Goal: Transaction & Acquisition: Purchase product/service

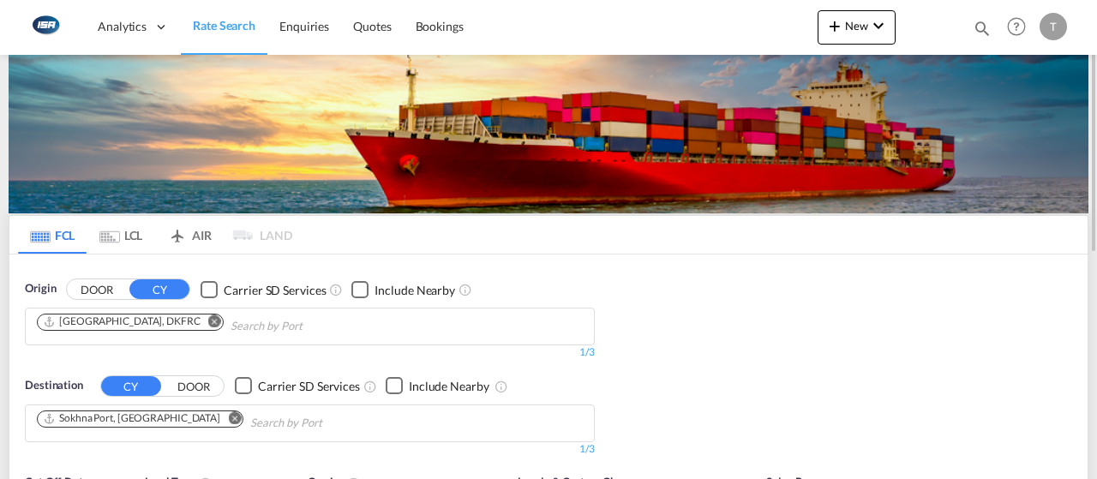
click at [117, 239] on md-icon "Use the left and right arrow keys to navigate between tabs" at bounding box center [109, 236] width 21 height 13
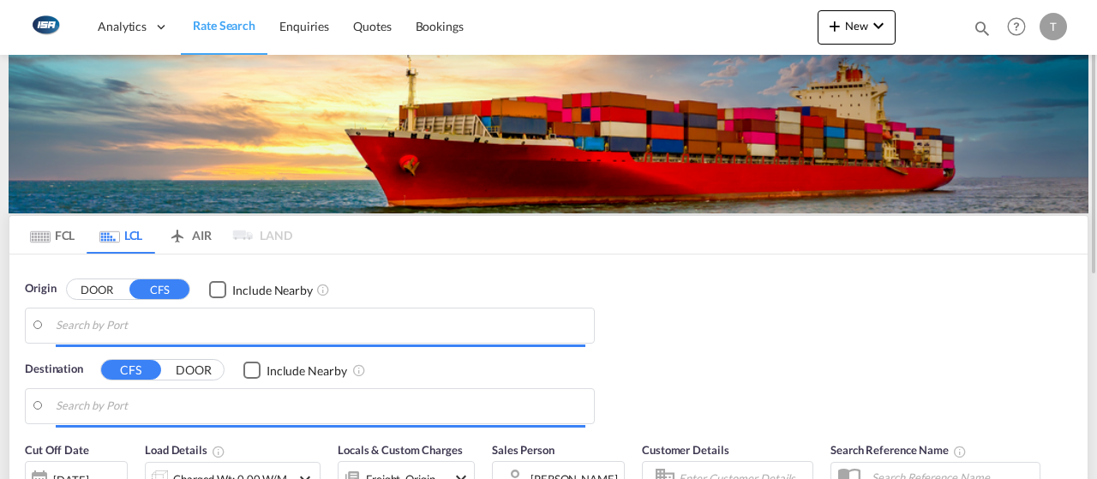
type input "DK-5220, Allerup, [GEOGRAPHIC_DATA], [GEOGRAPHIC_DATA], Davinde, Fraugde, Fraug…"
type input "[GEOGRAPHIC_DATA], AUBNE"
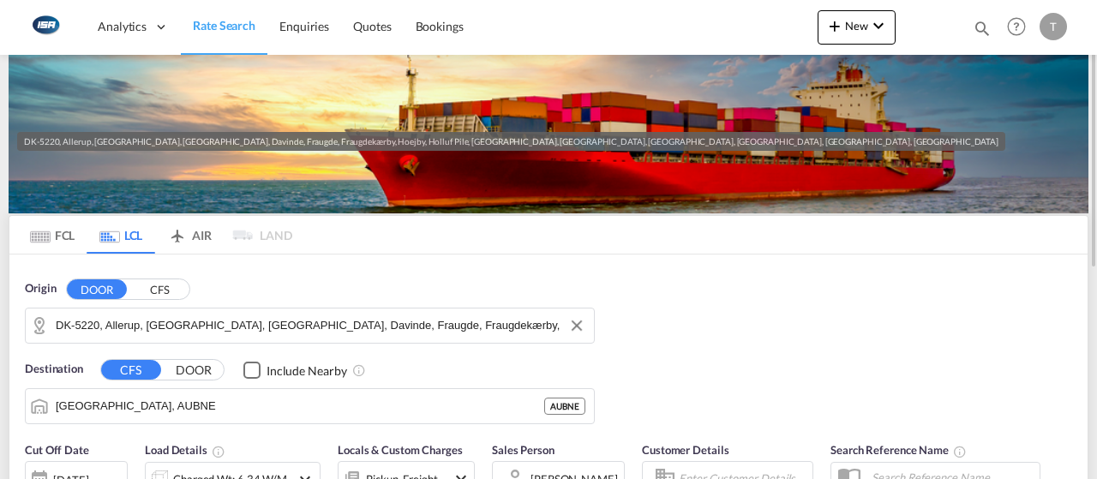
click at [195, 333] on input "DK-5220, Allerup, [GEOGRAPHIC_DATA], [GEOGRAPHIC_DATA], Davinde, Fraugde, Fraug…" at bounding box center [320, 326] width 529 height 26
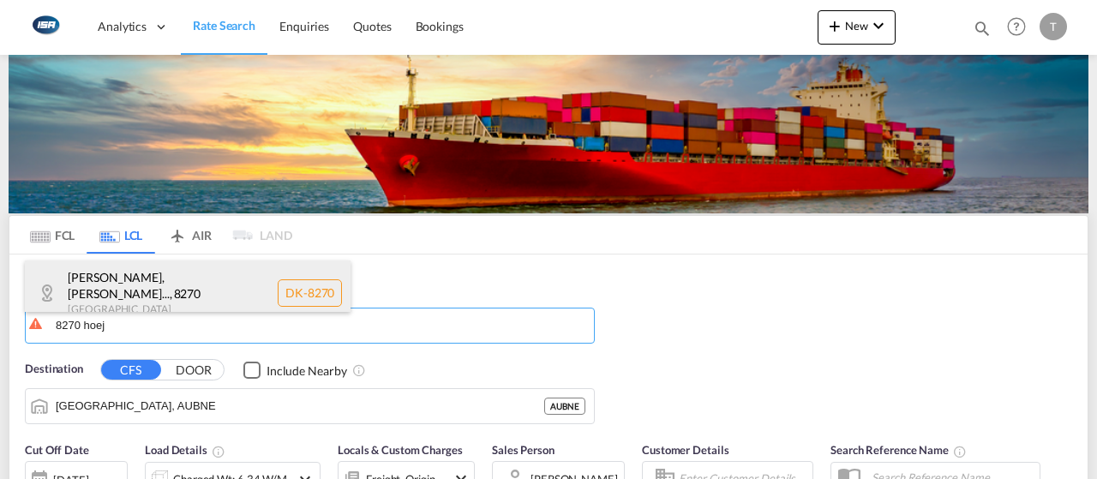
click at [206, 293] on div "[PERSON_NAME], Hoejbjer... , 8270 Denmark DK-8270" at bounding box center [188, 292] width 326 height 65
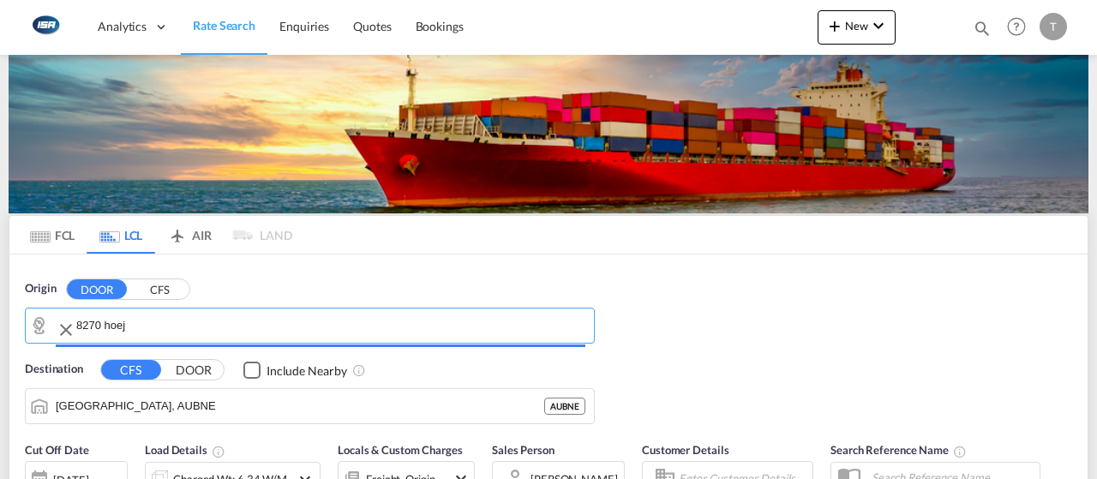
type input "DK-8270, Fredens, [GEOGRAPHIC_DATA], [GEOGRAPHIC_DATA], [GEOGRAPHIC_DATA], [GEO…"
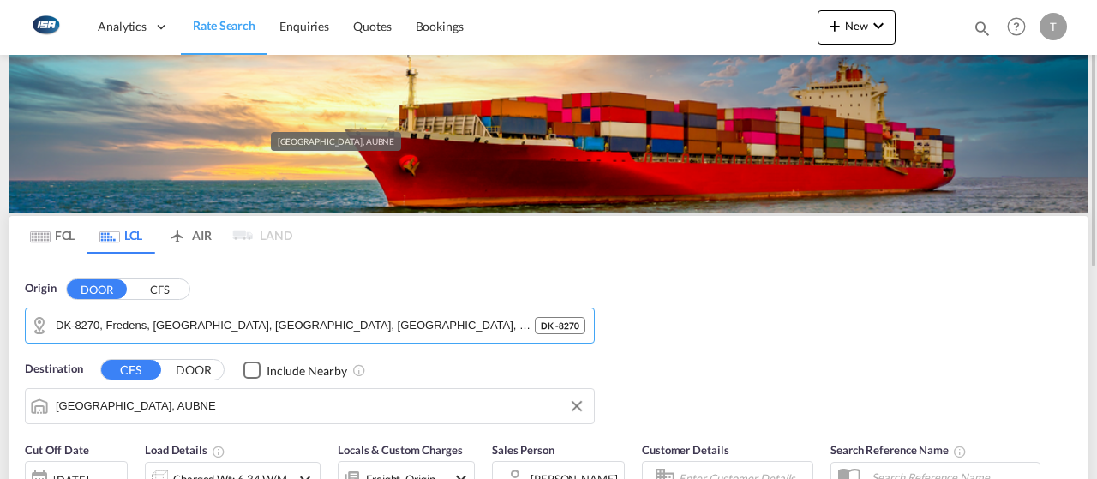
click at [185, 414] on input "[GEOGRAPHIC_DATA], AUBNE" at bounding box center [320, 406] width 529 height 26
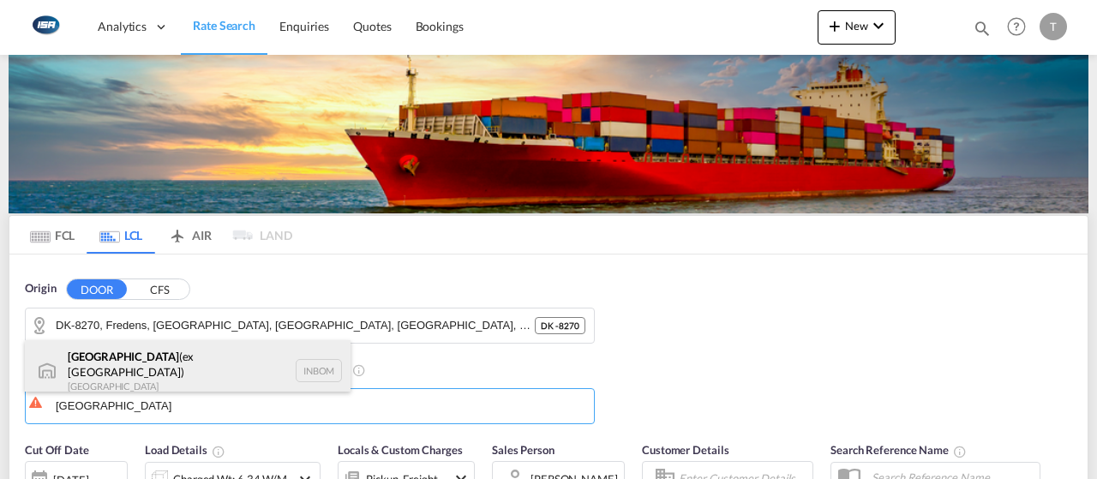
click at [223, 380] on div "[GEOGRAPHIC_DATA] (ex [GEOGRAPHIC_DATA]) [GEOGRAPHIC_DATA] INBOM" at bounding box center [188, 371] width 326 height 62
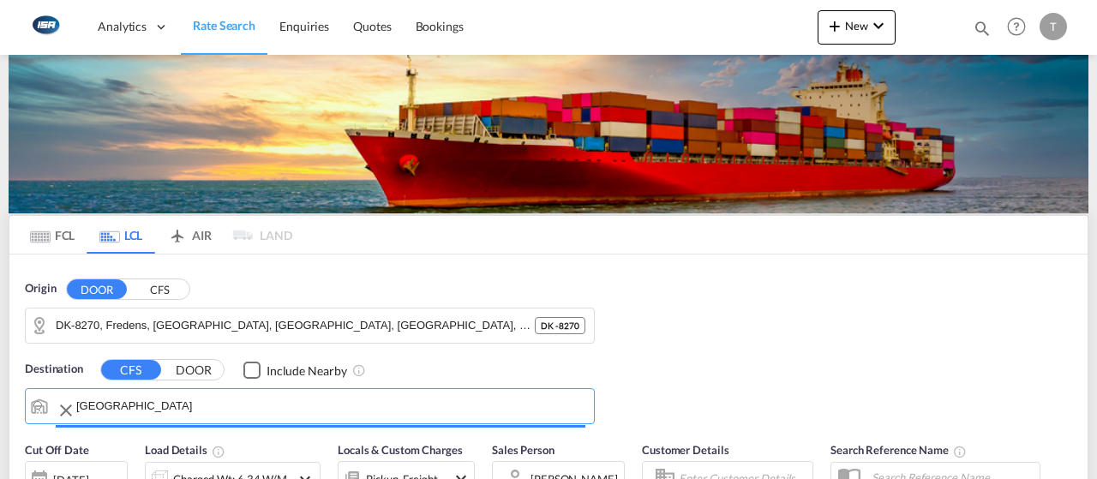
type input "[GEOGRAPHIC_DATA] (ex [GEOGRAPHIC_DATA]), INBOM"
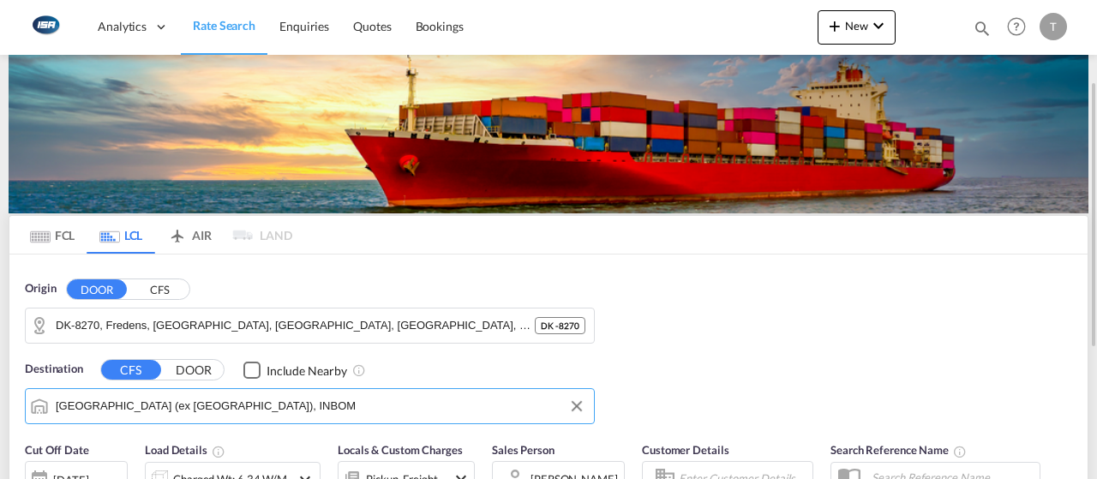
scroll to position [141, 0]
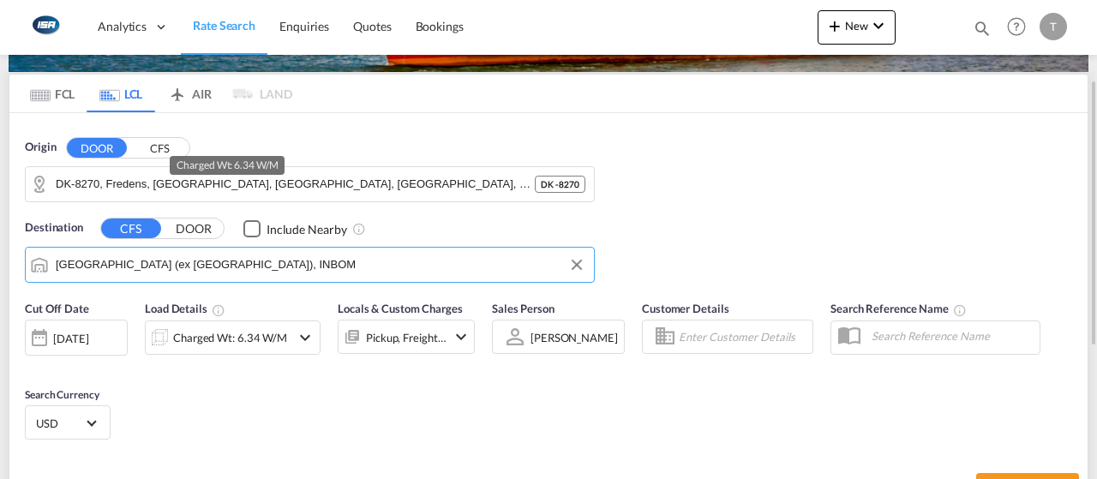
click at [269, 335] on div "Charged Wt: 6.34 W/M" at bounding box center [230, 338] width 114 height 24
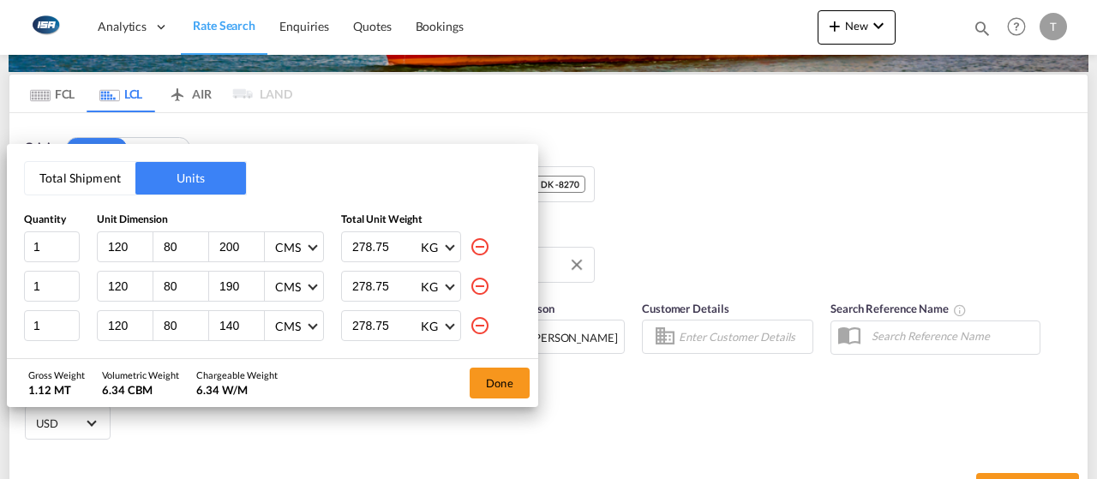
click at [65, 189] on button "Total Shipment" at bounding box center [80, 178] width 111 height 33
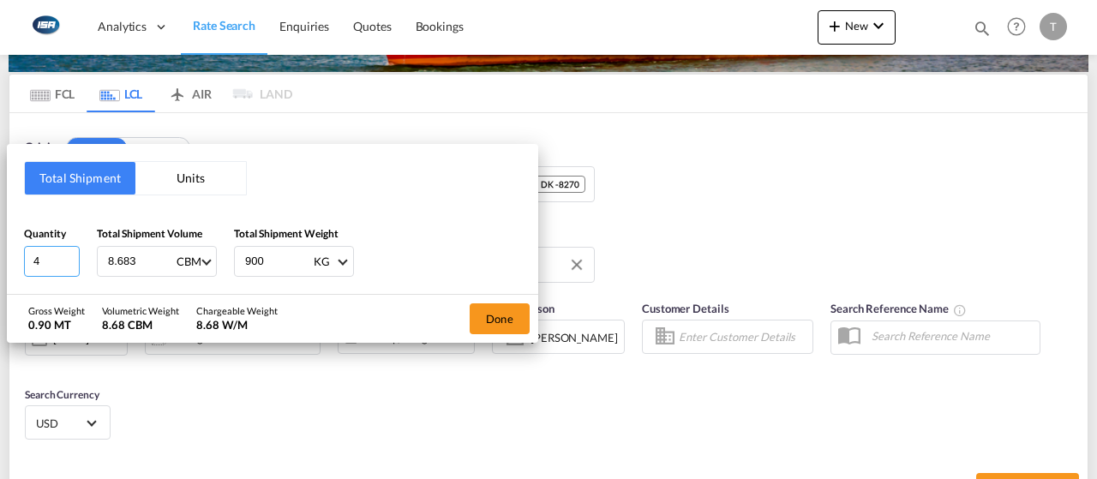
click at [58, 269] on input "4" at bounding box center [52, 261] width 56 height 31
type input "3"
type input "4.7"
type input "350"
click at [507, 323] on button "Done" at bounding box center [499, 318] width 60 height 31
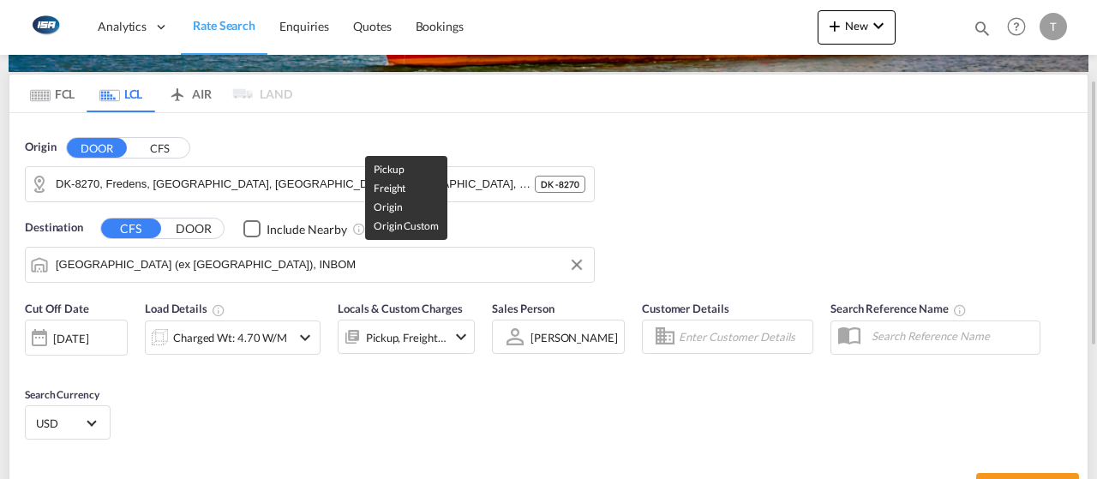
click at [410, 342] on div "Pickup, Freight +2" at bounding box center [406, 338] width 81 height 24
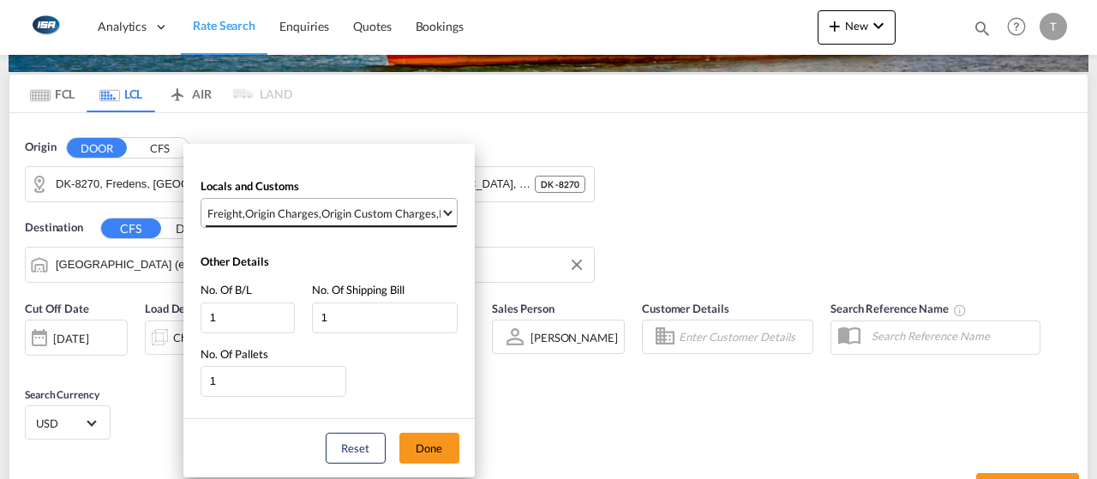
click at [361, 218] on div "Origin Custom Charges" at bounding box center [378, 213] width 115 height 15
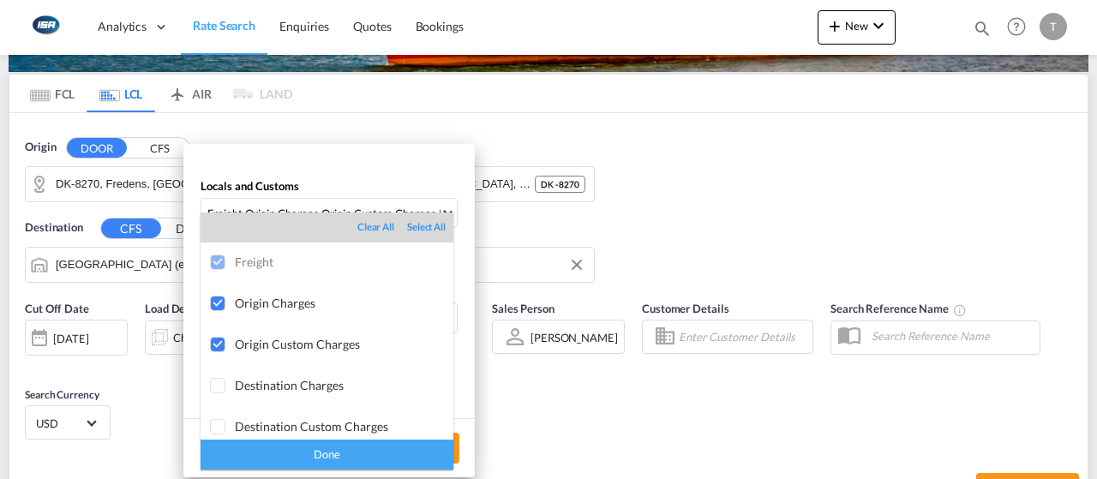
click at [391, 456] on div "Done" at bounding box center [326, 454] width 253 height 30
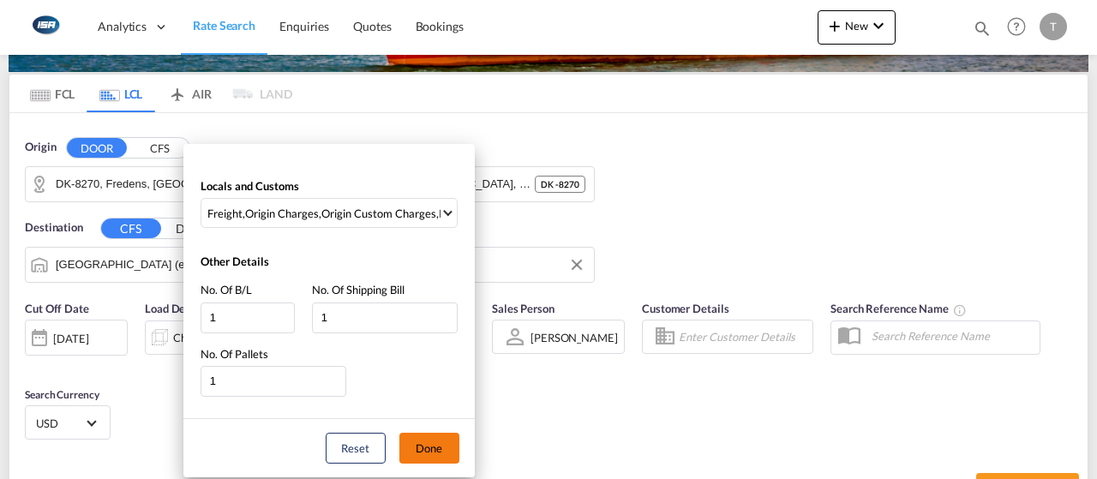
click at [440, 447] on button "Done" at bounding box center [429, 448] width 60 height 31
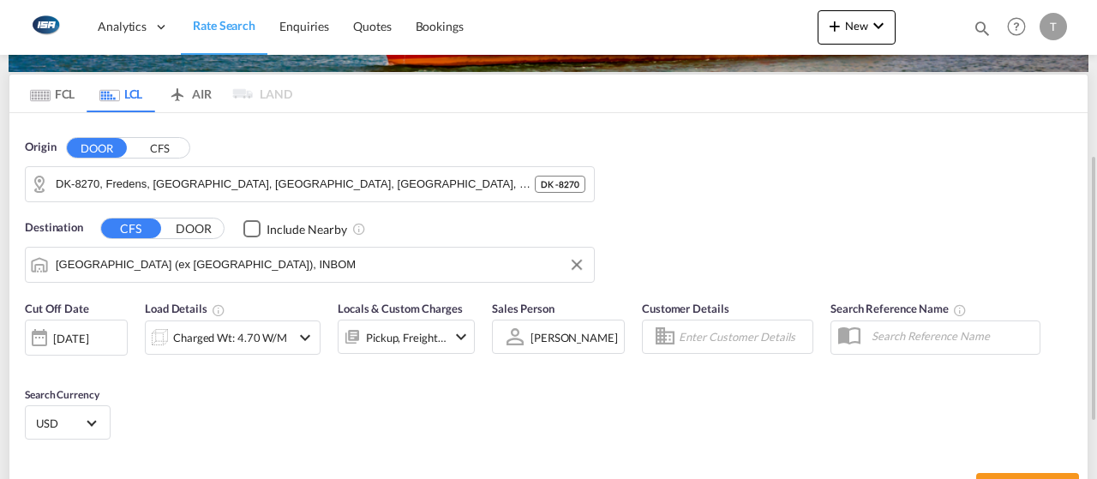
scroll to position [219, 0]
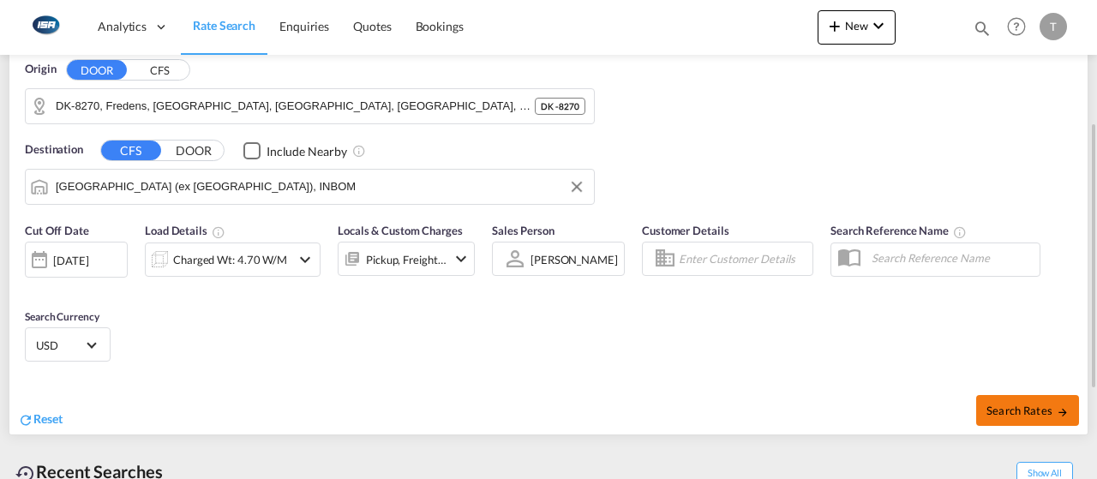
click at [994, 404] on span "Search Rates" at bounding box center [1027, 411] width 82 height 14
type input "8270 to INBOM / [DATE]"
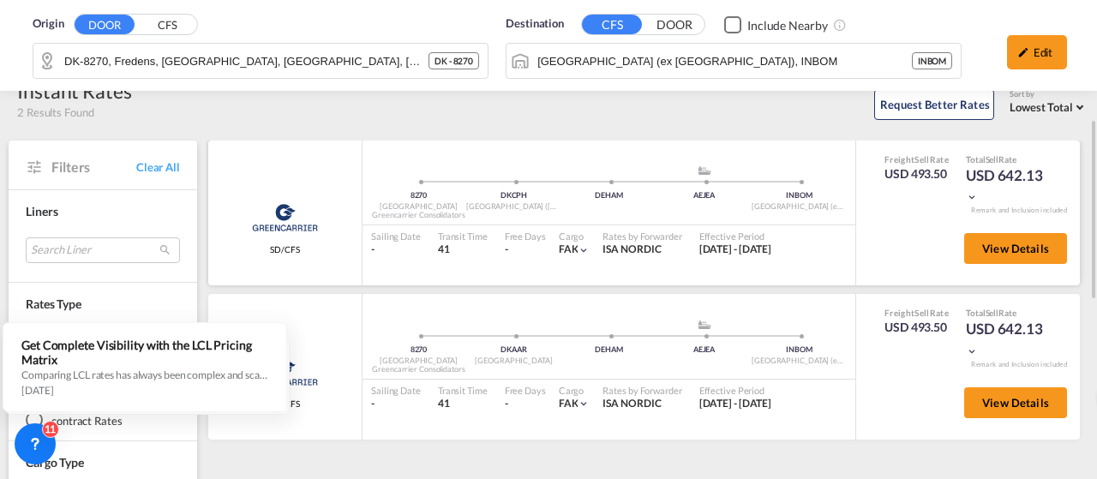
scroll to position [154, 0]
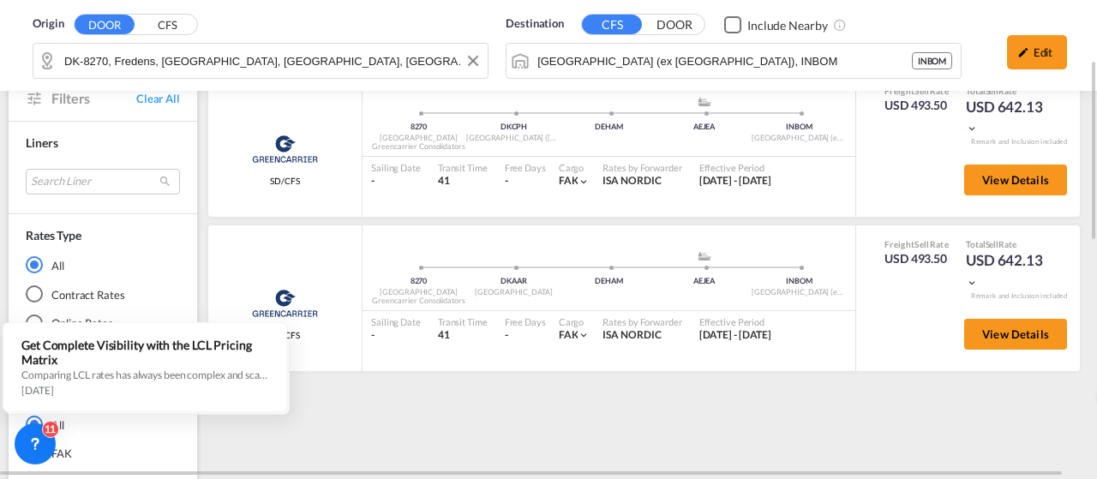
click at [281, 58] on div "Origin DOOR CFS DK-8270, [GEOGRAPHIC_DATA], [GEOGRAPHIC_DATA], [GEOGRAPHIC_DATA…" at bounding box center [548, 45] width 1097 height 91
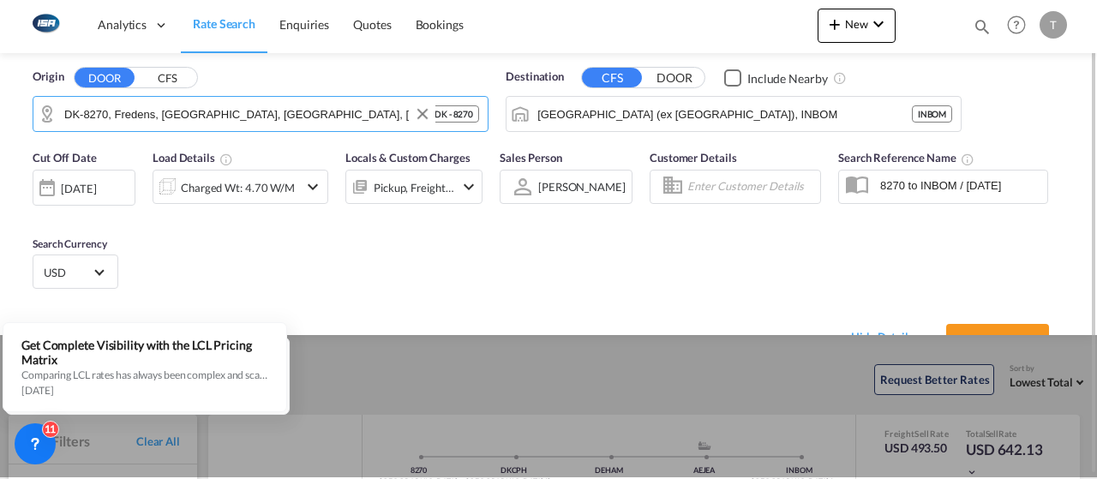
scroll to position [0, 0]
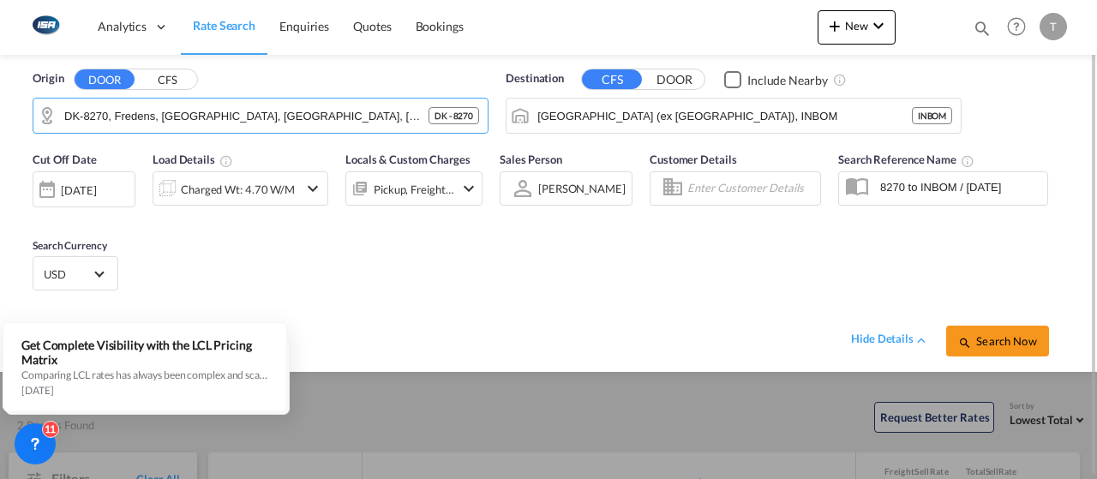
type input "6"
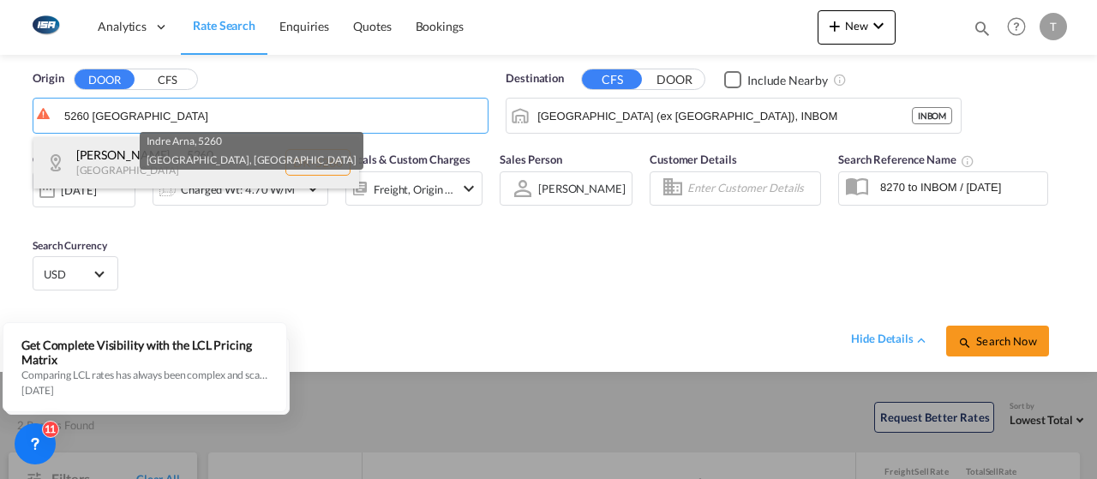
click at [238, 174] on div "Allerup, Fangel, ... , 5260 [GEOGRAPHIC_DATA] DK-5260" at bounding box center [196, 162] width 326 height 51
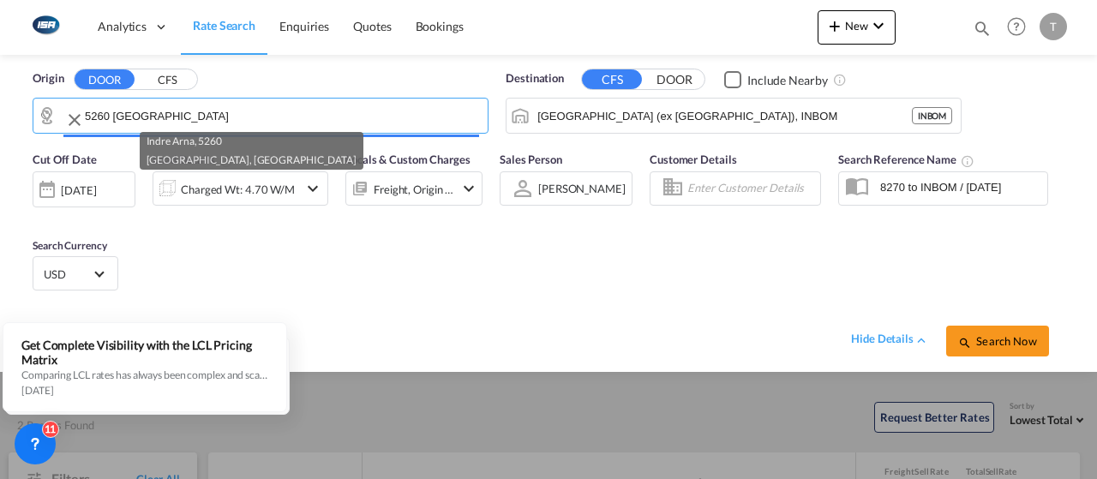
type input "DK-5260, Allerup, Fangel, Hjallese, Hoejby, [GEOGRAPHIC_DATA], [GEOGRAPHIC_DATA…"
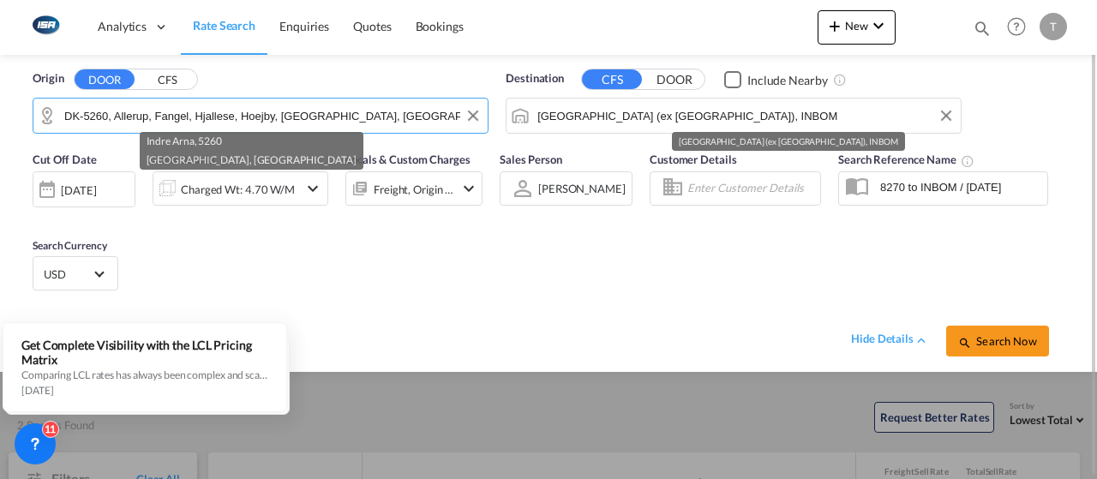
click at [713, 117] on input "[GEOGRAPHIC_DATA] (ex [GEOGRAPHIC_DATA]), INBOM" at bounding box center [744, 116] width 415 height 26
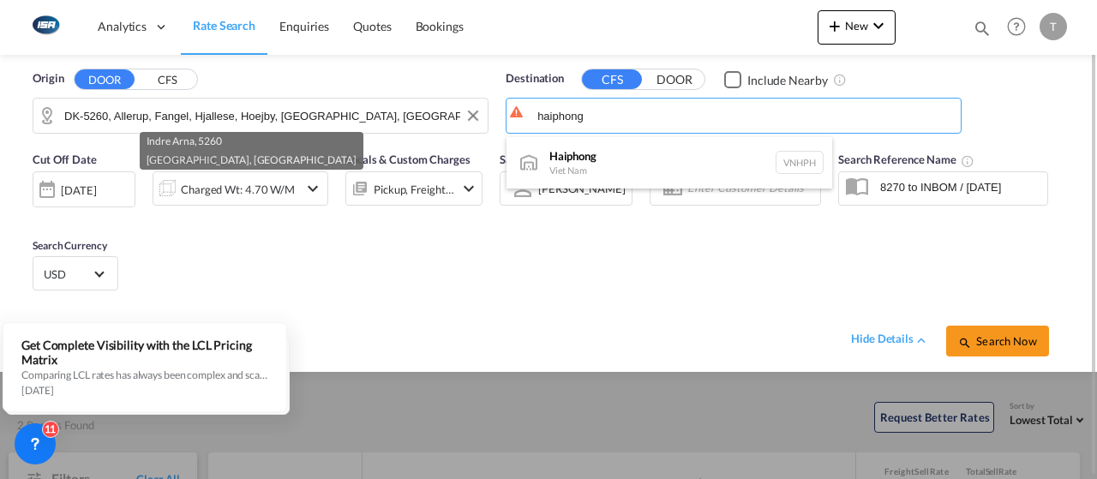
click at [661, 158] on div "Haiphong Viet Nam VNHPH" at bounding box center [669, 162] width 326 height 51
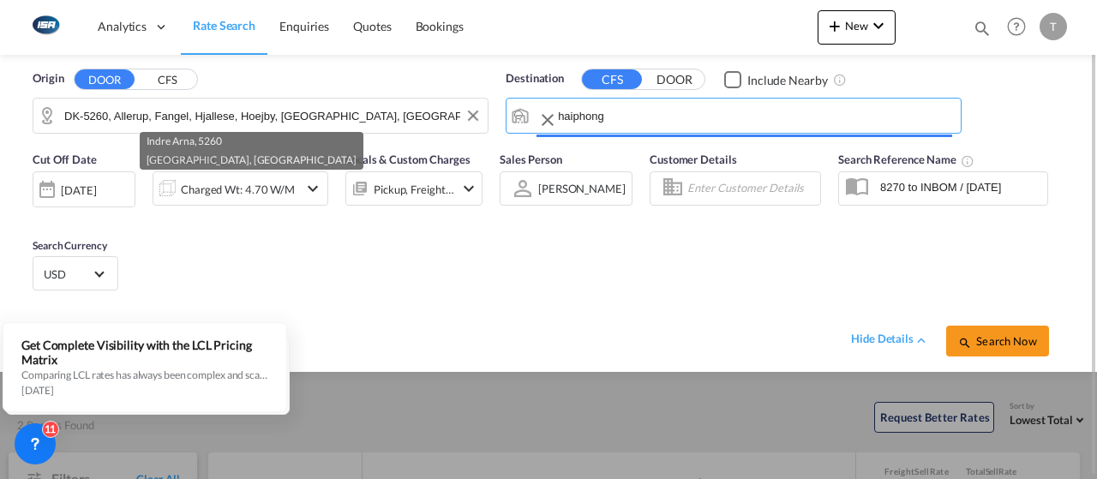
type input "Haiphong, VNHPH"
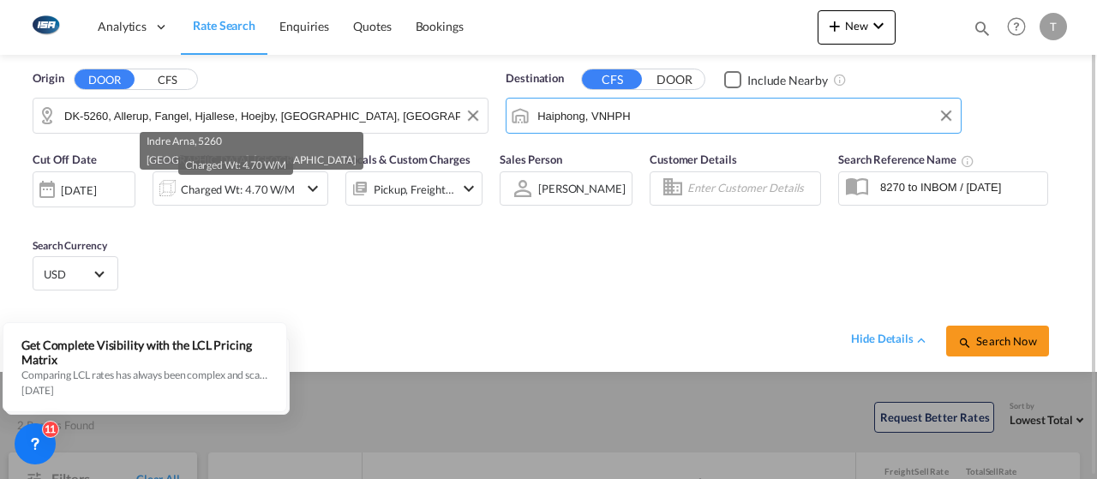
click at [259, 197] on div "Charged Wt: 4.70 W/M" at bounding box center [238, 189] width 114 height 24
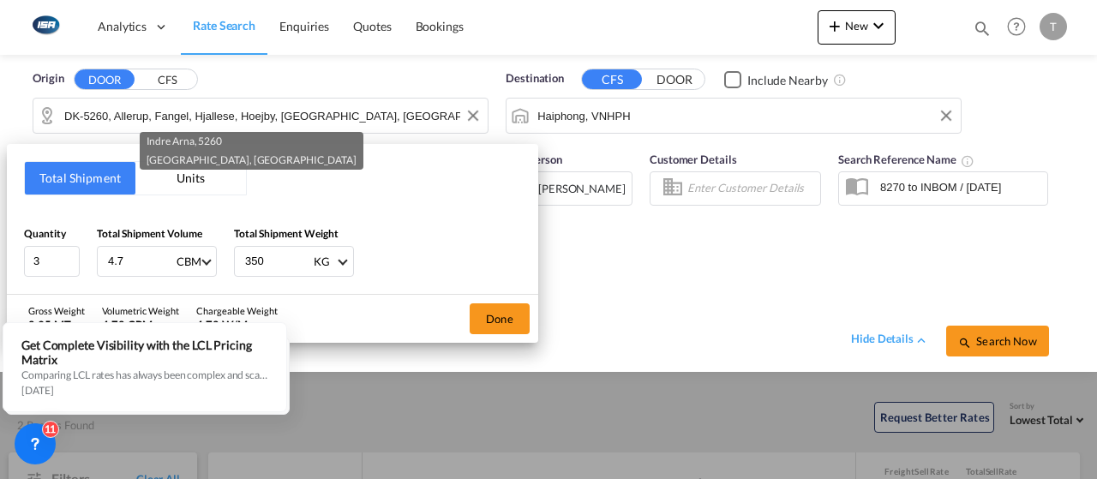
click at [166, 185] on button "Units" at bounding box center [190, 178] width 111 height 33
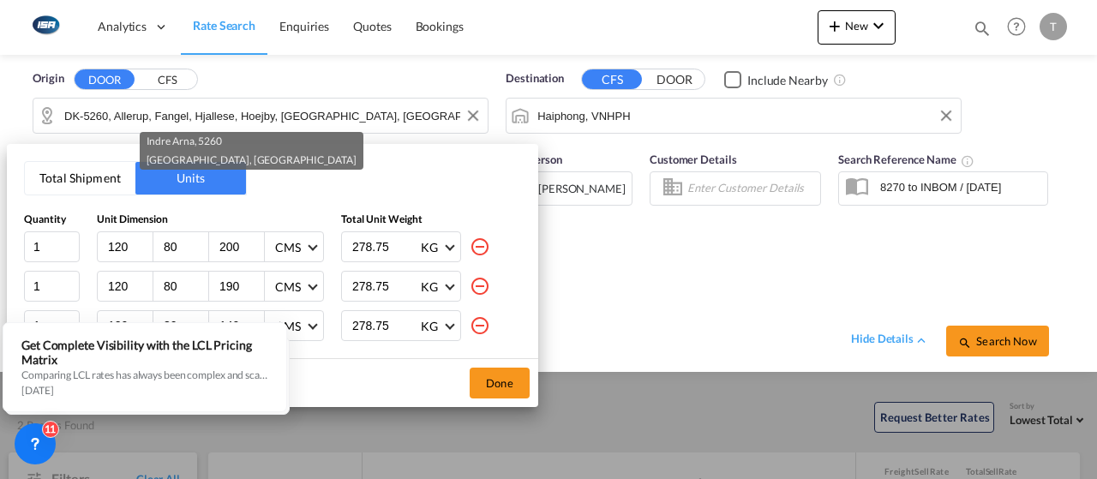
click at [469, 254] on md-icon "icon-minus-circle-outline" at bounding box center [479, 246] width 21 height 21
type input "190"
type input "140"
type input "130"
click at [469, 254] on md-icon "icon-minus-circle-outline" at bounding box center [479, 246] width 21 height 21
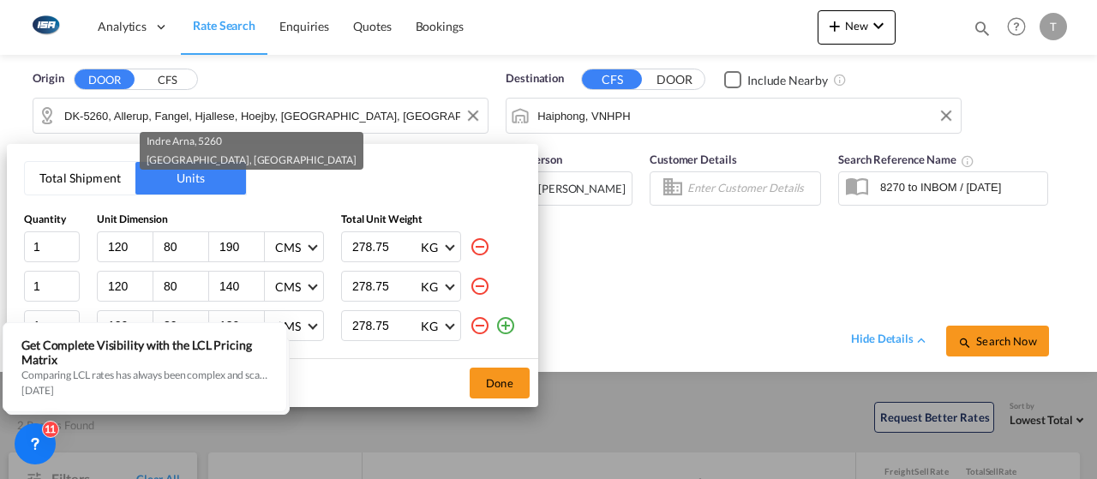
type input "140"
type input "130"
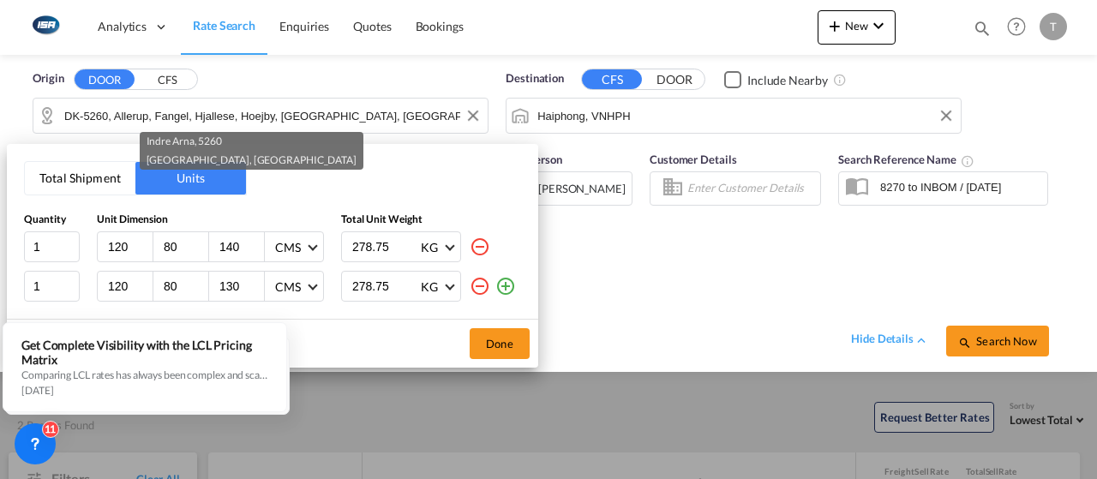
click at [477, 253] on md-icon "icon-minus-circle-outline" at bounding box center [479, 246] width 21 height 21
type input "130"
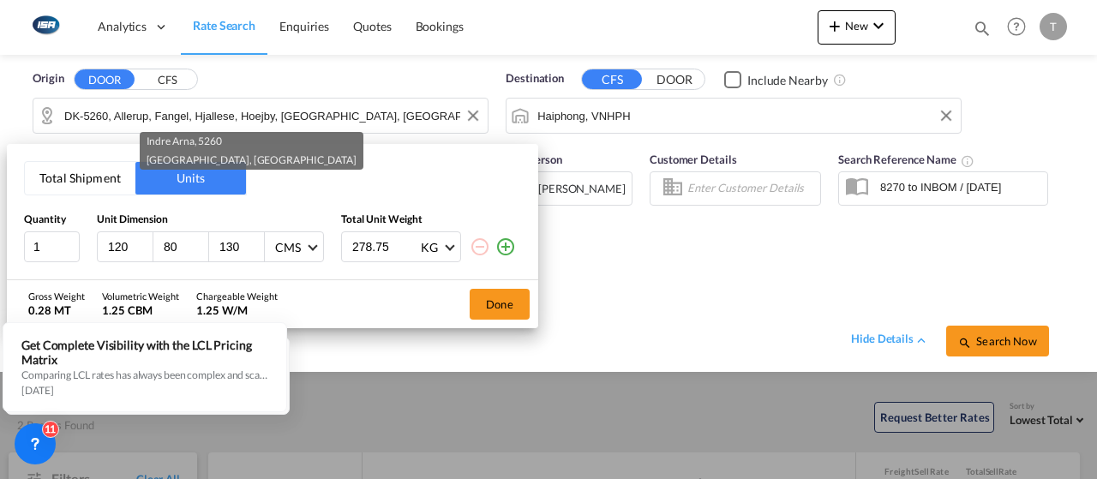
drag, startPoint x: 394, startPoint y: 244, endPoint x: 260, endPoint y: 237, distance: 133.8
click at [260, 237] on div "1 120 80 130 CMS CMS Inches 278.75 KG KG LB" at bounding box center [272, 246] width 497 height 31
type input "250"
click at [138, 250] on input "119" at bounding box center [129, 246] width 46 height 15
drag, startPoint x: 135, startPoint y: 249, endPoint x: 101, endPoint y: 249, distance: 33.4
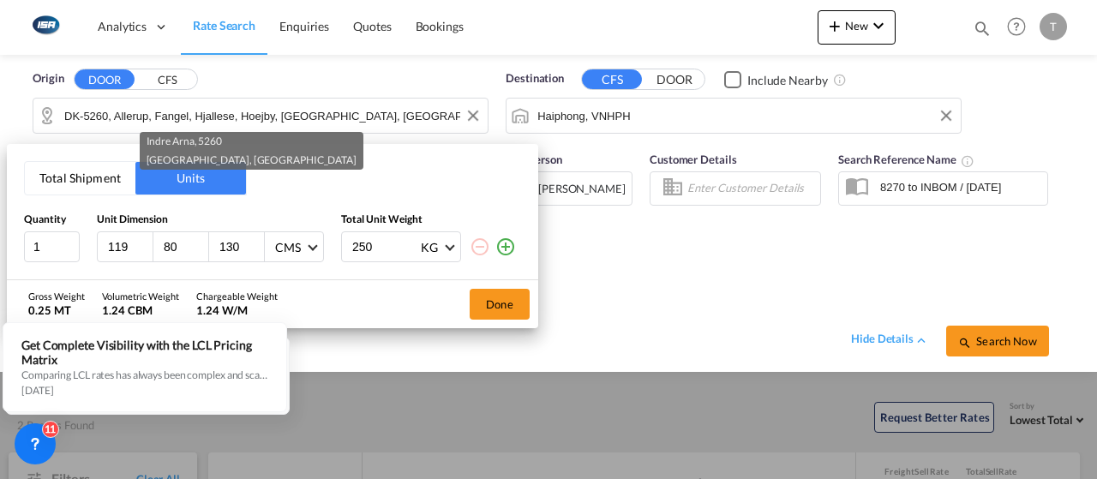
click at [101, 249] on div "119" at bounding box center [126, 246] width 56 height 29
type input "168"
type input "128"
type input "88"
click at [508, 308] on button "Done" at bounding box center [499, 304] width 60 height 31
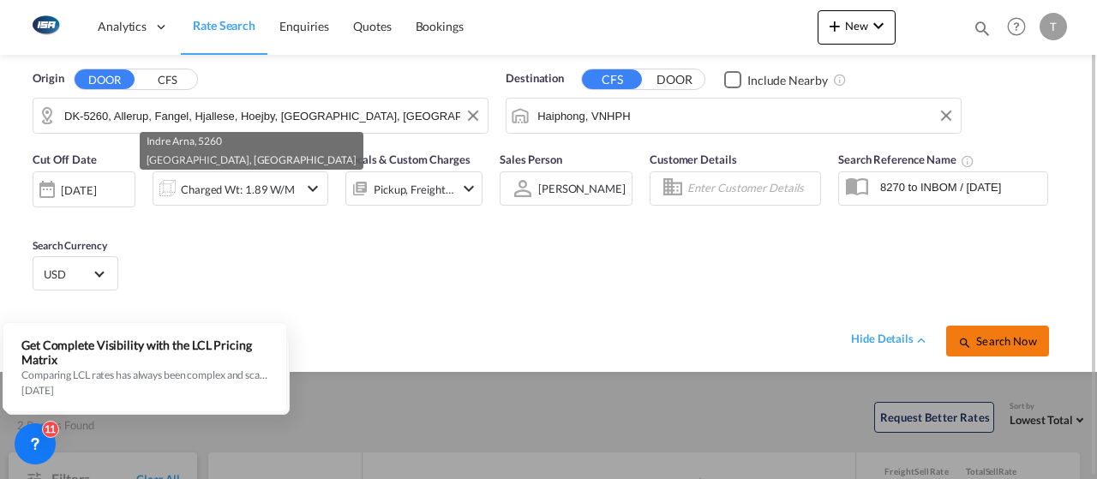
click at [1014, 345] on span "Search Now" at bounding box center [997, 341] width 78 height 14
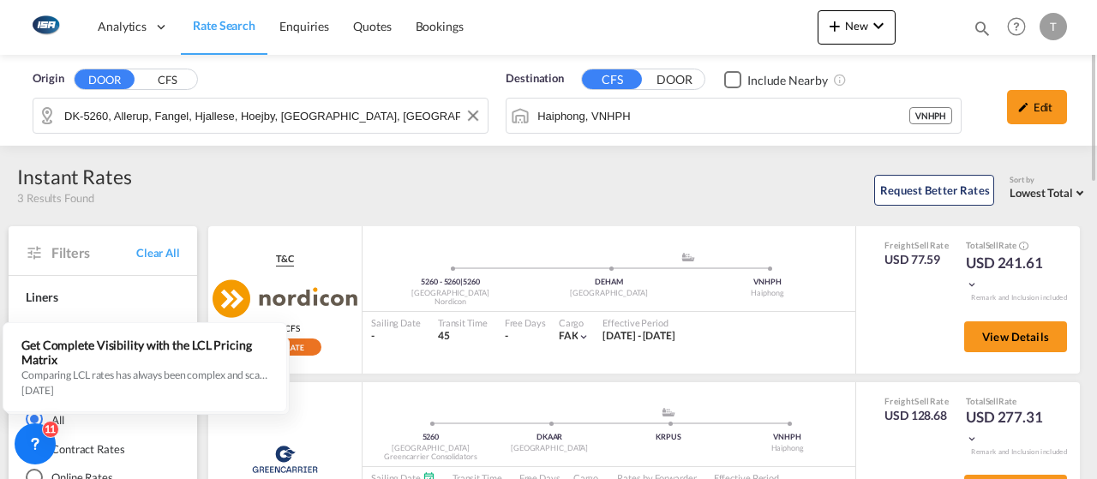
click at [238, 121] on div "Origin DOOR CFS DK-5260, [GEOGRAPHIC_DATA], Fangel, [GEOGRAPHIC_DATA], [GEOGRAP…" at bounding box center [548, 100] width 1097 height 91
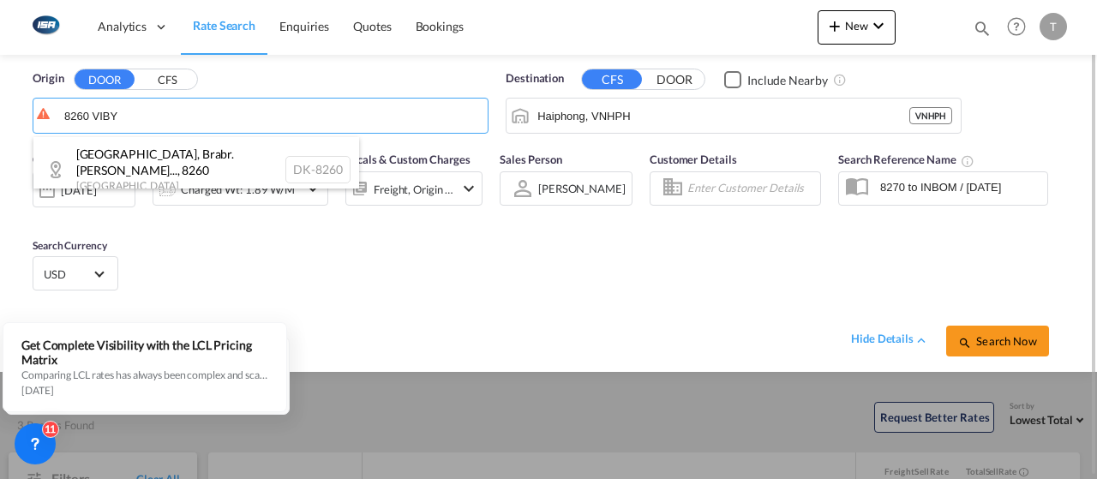
click at [218, 171] on div "[GEOGRAPHIC_DATA], Brabr. [PERSON_NAME]... , 8260 [GEOGRAPHIC_DATA] DK-8260" at bounding box center [196, 169] width 326 height 65
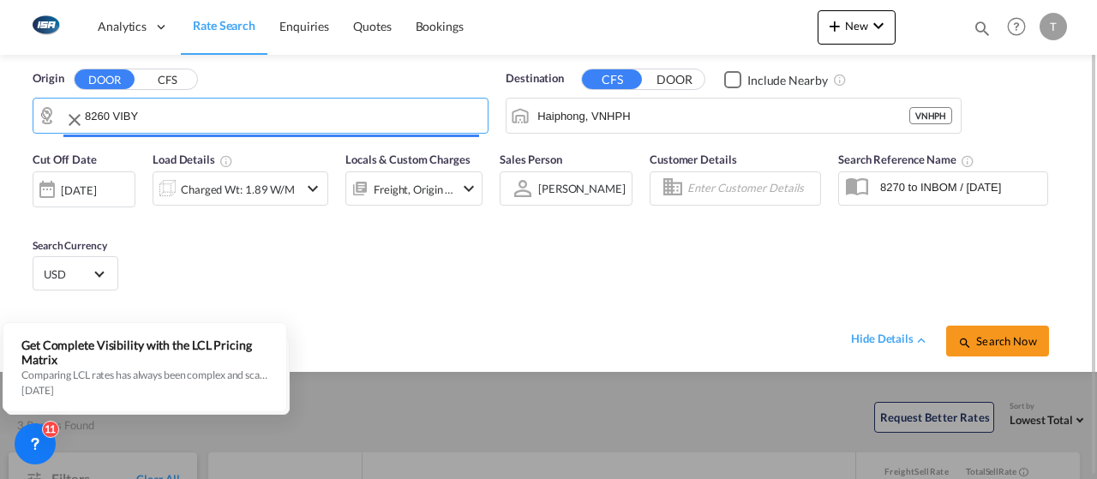
type input "DK-8260, [GEOGRAPHIC_DATA], [GEOGRAPHIC_DATA]. [PERSON_NAME], [GEOGRAPHIC_DATA]…"
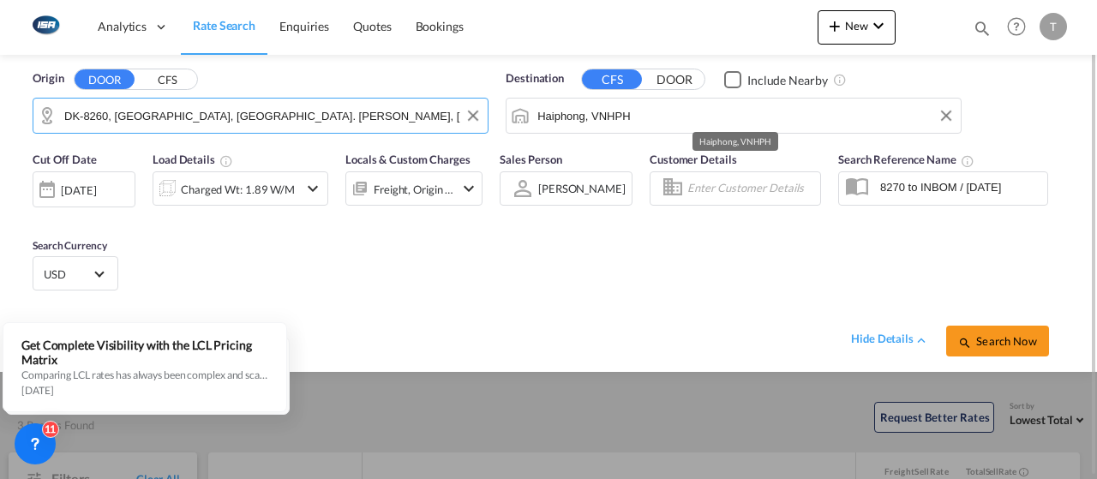
click at [677, 118] on input "Haiphong, VNHPH" at bounding box center [744, 116] width 415 height 26
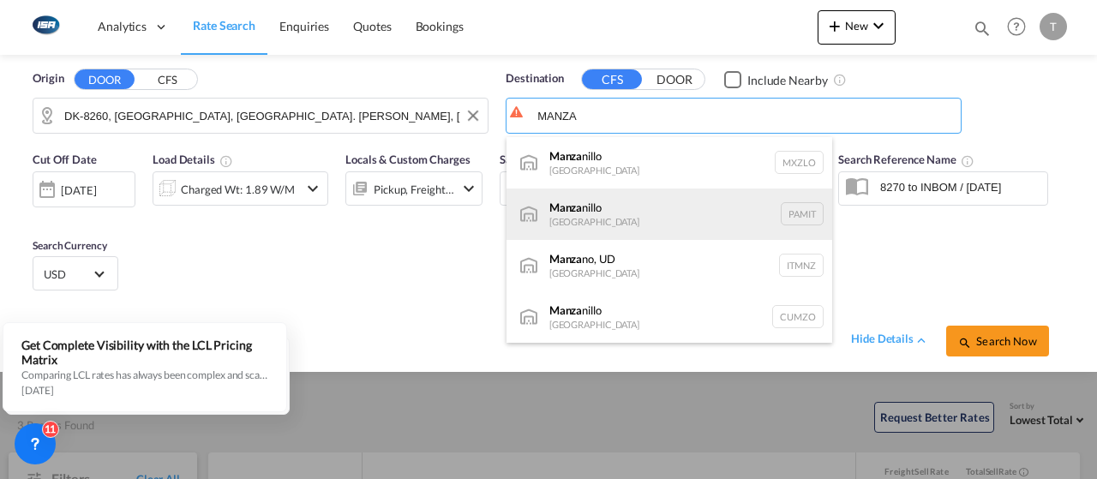
click at [668, 201] on div "Manza nillo Panama PAMIT" at bounding box center [669, 213] width 326 height 51
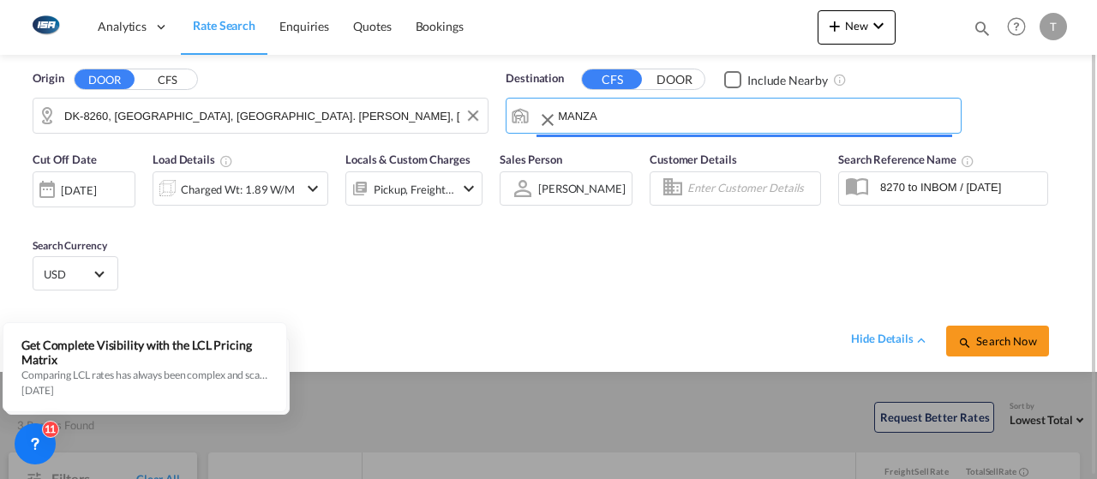
type input "Manzanillo, PAMIT"
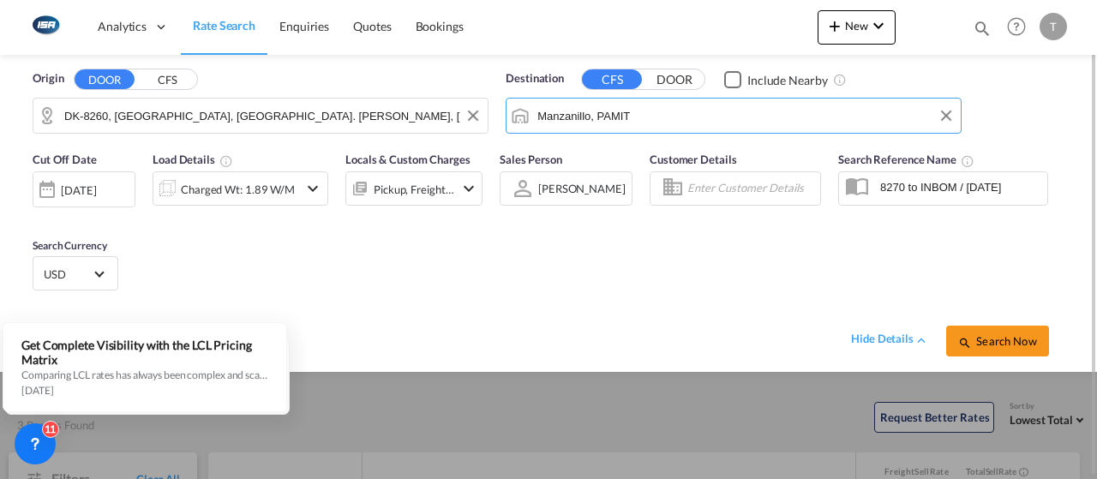
click at [188, 203] on div "Charged Wt: 1.89 W/M" at bounding box center [225, 188] width 145 height 34
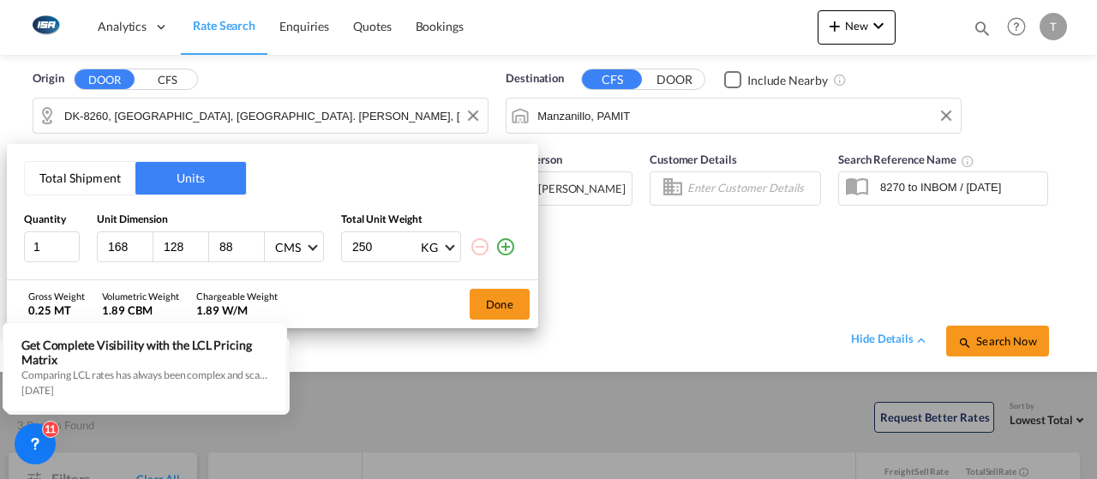
click at [84, 191] on button "Total Shipment" at bounding box center [80, 178] width 111 height 33
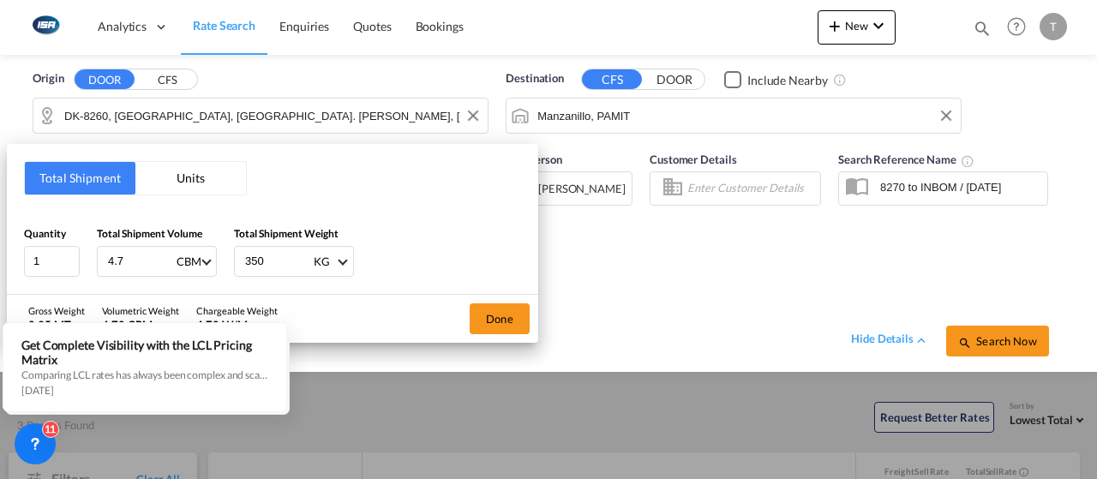
drag, startPoint x: 272, startPoint y: 263, endPoint x: 225, endPoint y: 262, distance: 47.1
click at [225, 262] on div "Quantity 1 Total Shipment Volume 4.7 CBM CBM CFT Total Shipment Weight 350 KG K…" at bounding box center [272, 250] width 497 height 51
type input "190"
drag, startPoint x: 129, startPoint y: 260, endPoint x: 86, endPoint y: 261, distance: 43.7
click at [86, 261] on div "Quantity 1 Total Shipment Volume 4.7 CBM CBM CFT Total Shipment Weight 190 KG K…" at bounding box center [272, 250] width 497 height 51
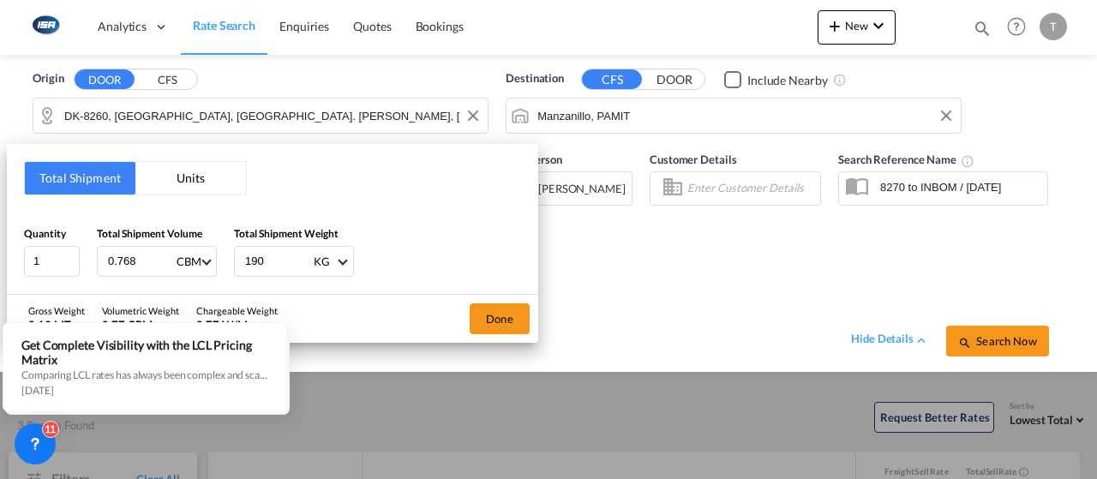
type input "0.768"
click at [496, 308] on button "Done" at bounding box center [499, 318] width 60 height 31
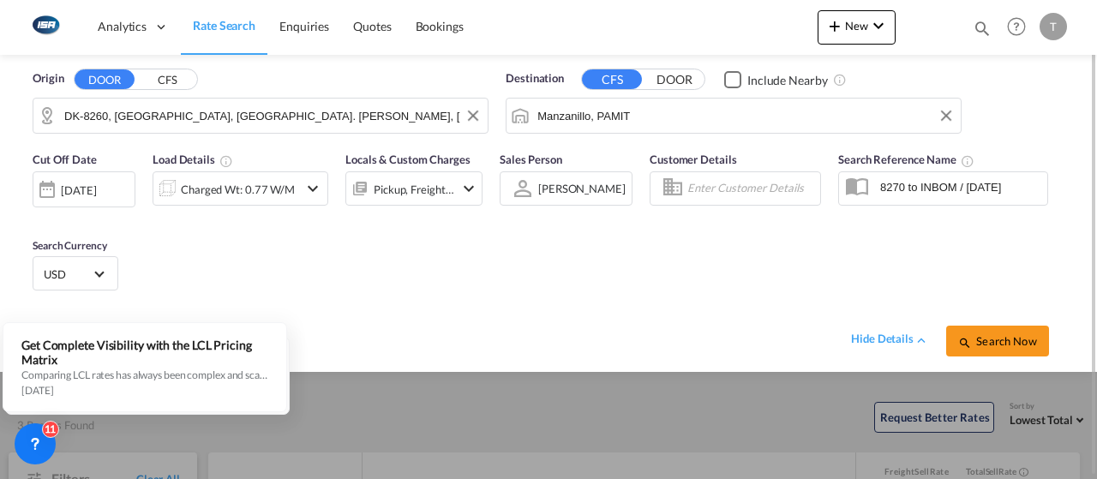
click at [82, 280] on span "USD" at bounding box center [68, 273] width 48 height 15
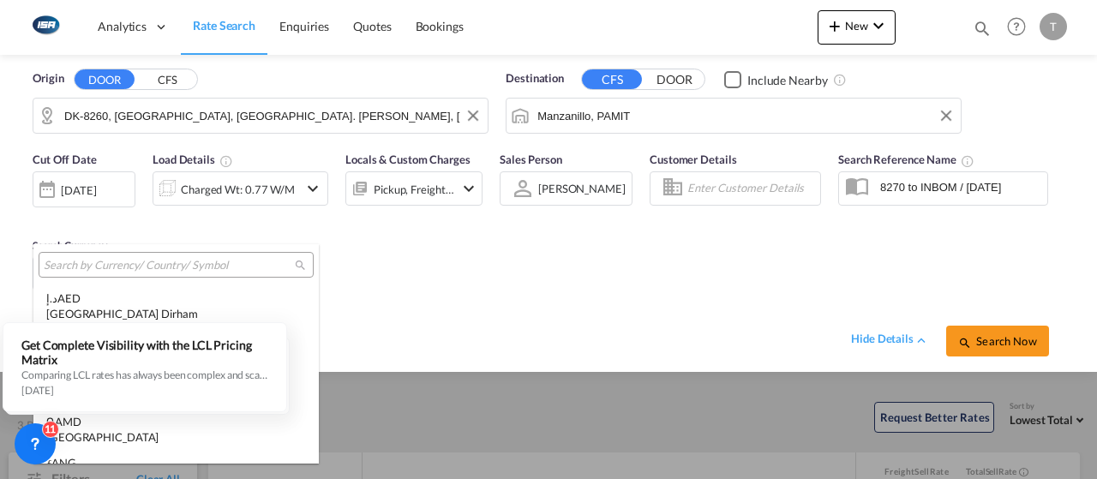
scroll to position [5915, 0]
click at [170, 266] on input "search" at bounding box center [169, 265] width 251 height 15
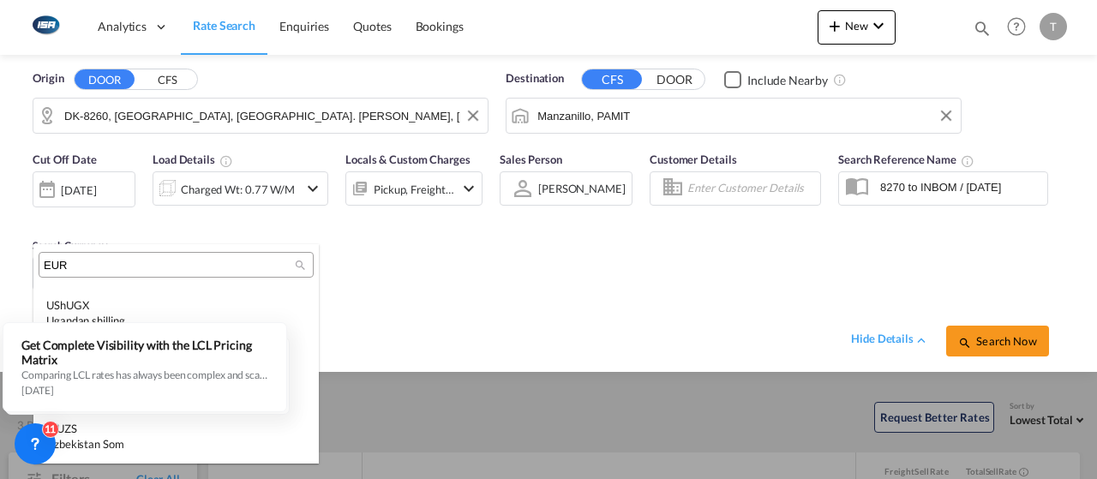
scroll to position [0, 0]
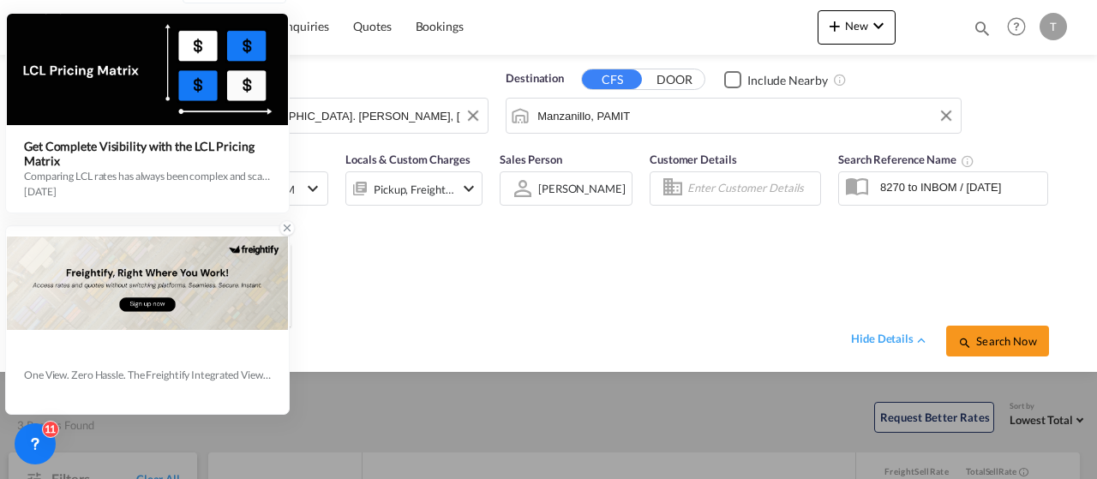
type input "EUR"
click at [286, 234] on icon at bounding box center [287, 228] width 12 height 12
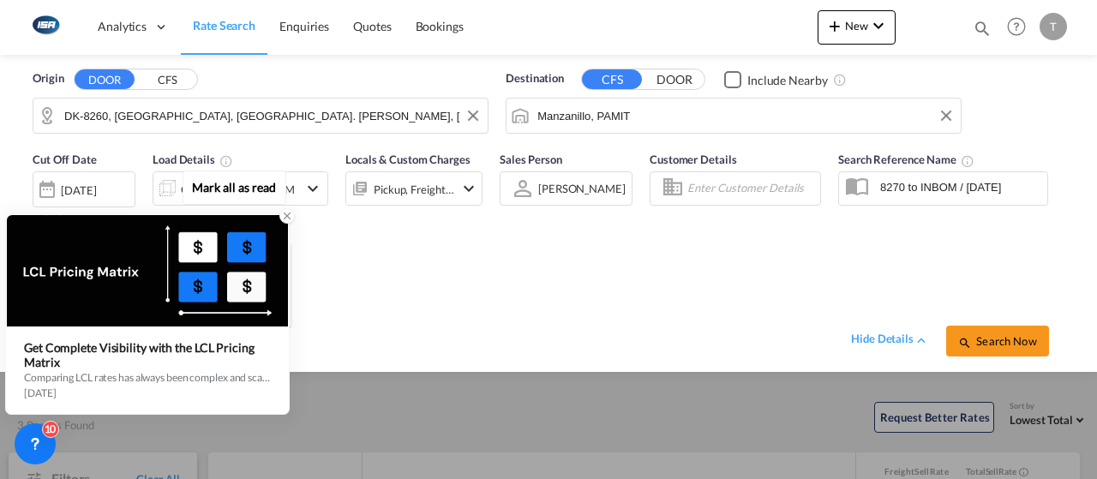
click at [283, 218] on icon at bounding box center [287, 216] width 12 height 12
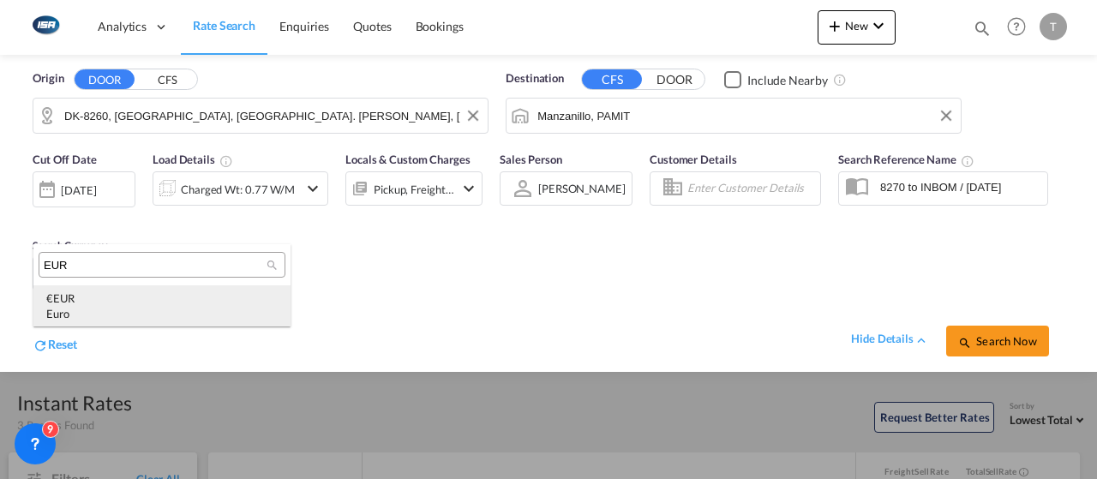
click at [197, 301] on div "€ EUR Euro" at bounding box center [161, 305] width 231 height 31
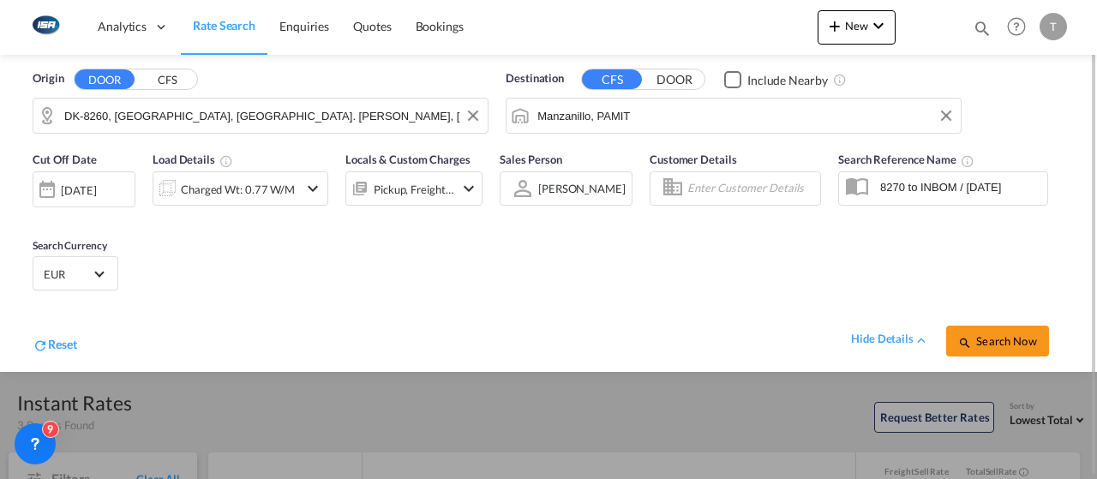
click at [448, 194] on body "Analytics Dashboard Rate Search Enquiries Quotes Bookings" at bounding box center [548, 239] width 1097 height 479
click at [411, 173] on div "Pickup, Freight +2" at bounding box center [400, 188] width 108 height 34
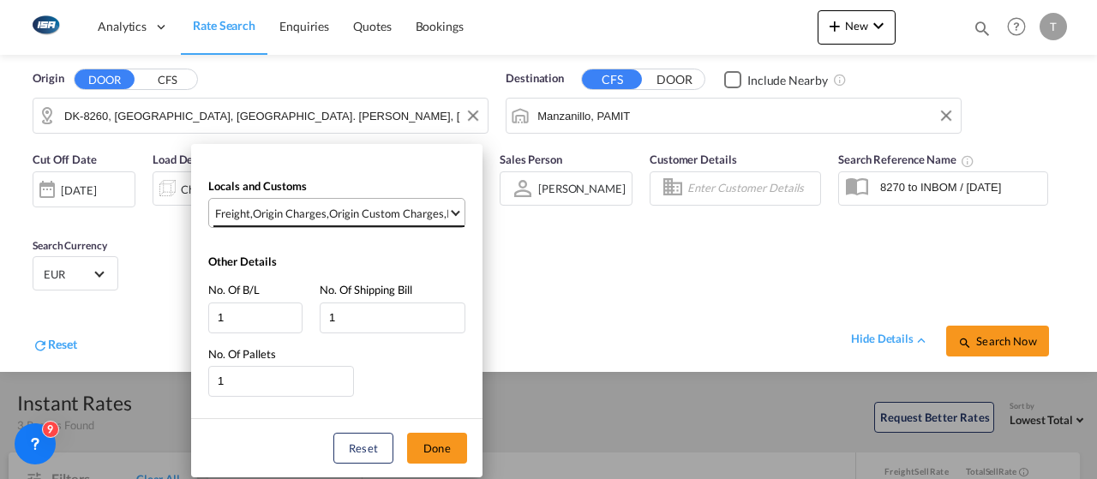
click at [399, 216] on div "Origin Custom Charges" at bounding box center [386, 213] width 115 height 15
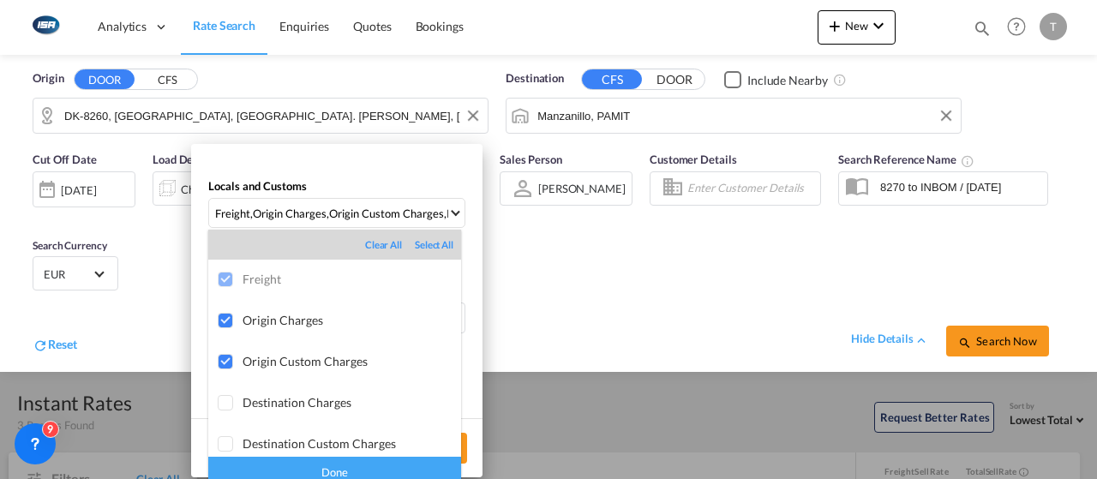
click at [363, 470] on div "Done" at bounding box center [334, 472] width 253 height 30
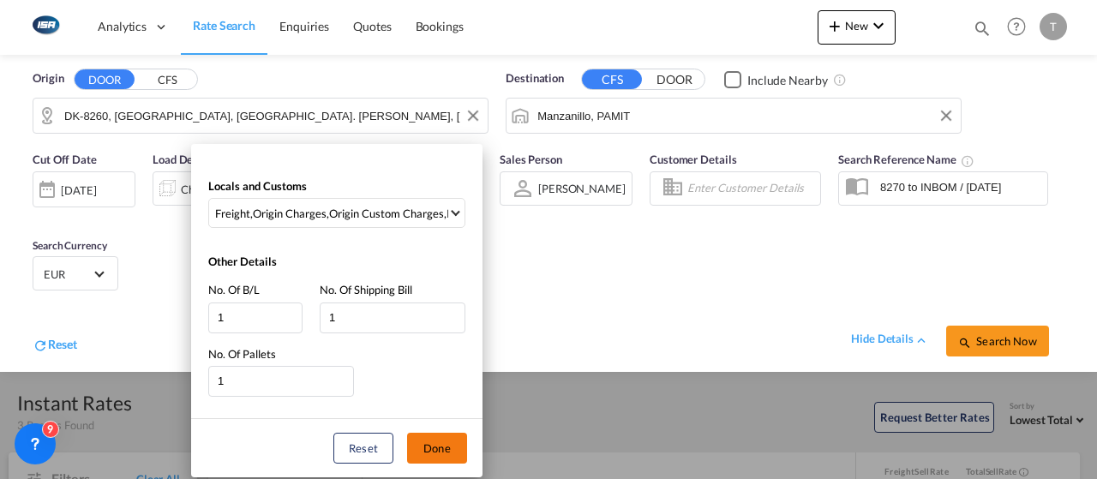
click at [453, 445] on button "Done" at bounding box center [437, 448] width 60 height 31
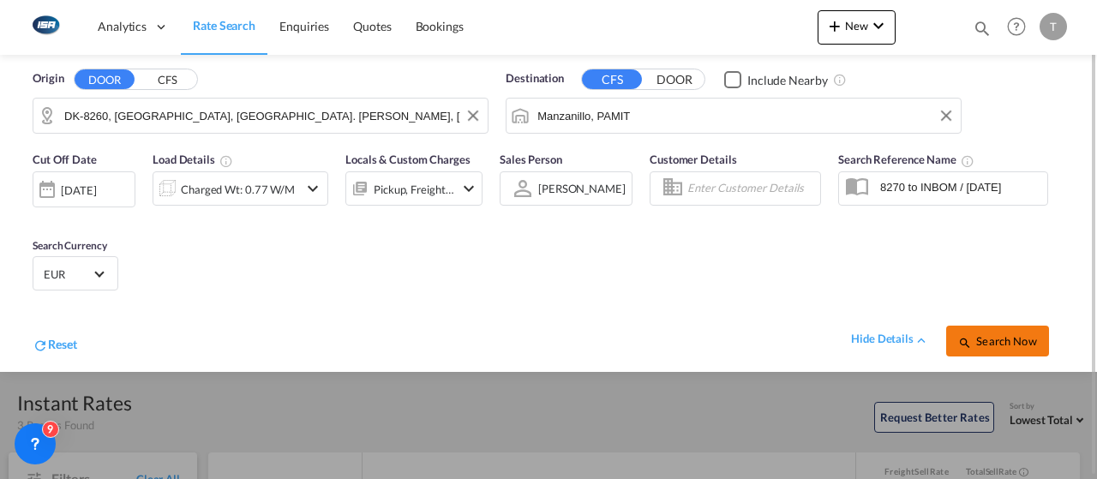
click at [1033, 340] on span "Search Now" at bounding box center [997, 341] width 78 height 14
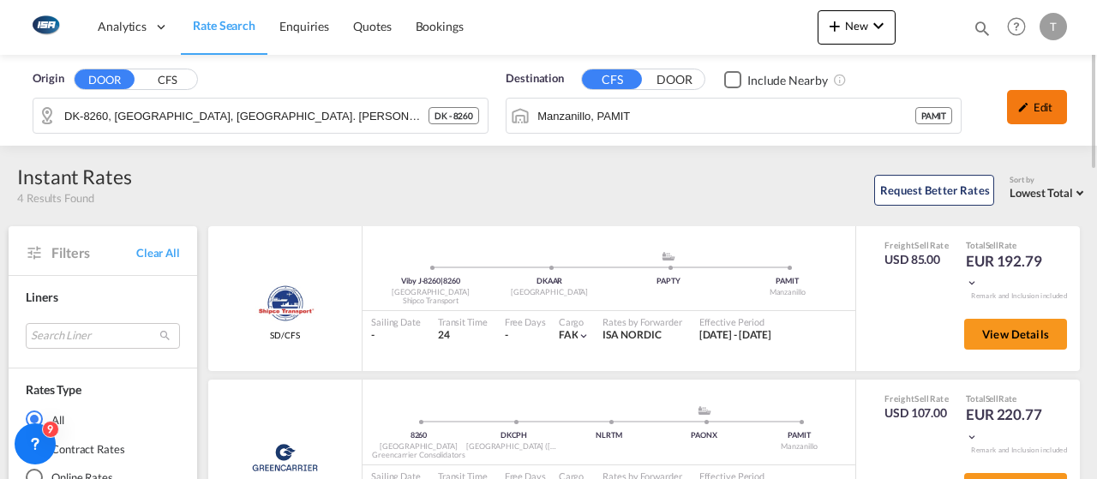
click at [1024, 107] on md-icon "icon-pencil" at bounding box center [1023, 107] width 12 height 12
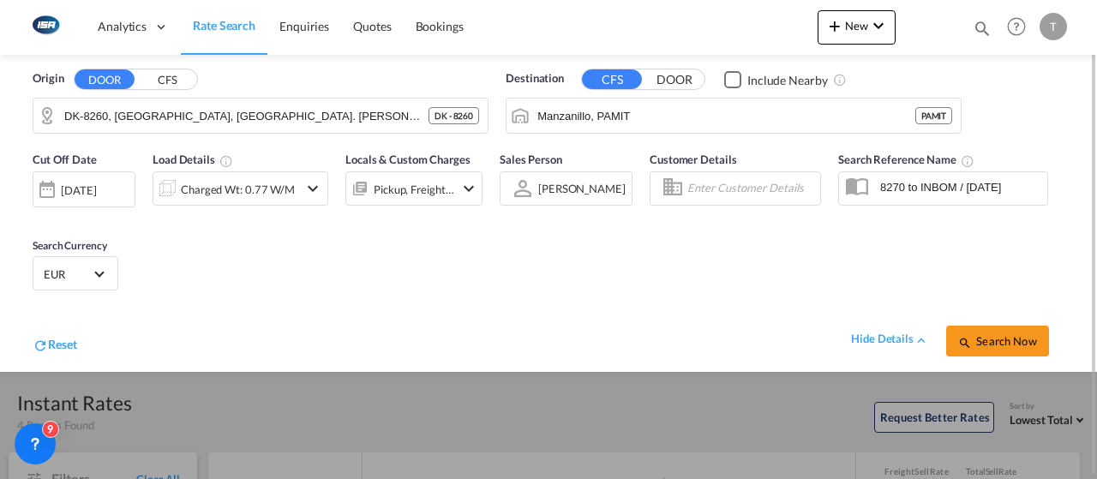
click at [85, 279] on span "EUR" at bounding box center [68, 273] width 48 height 15
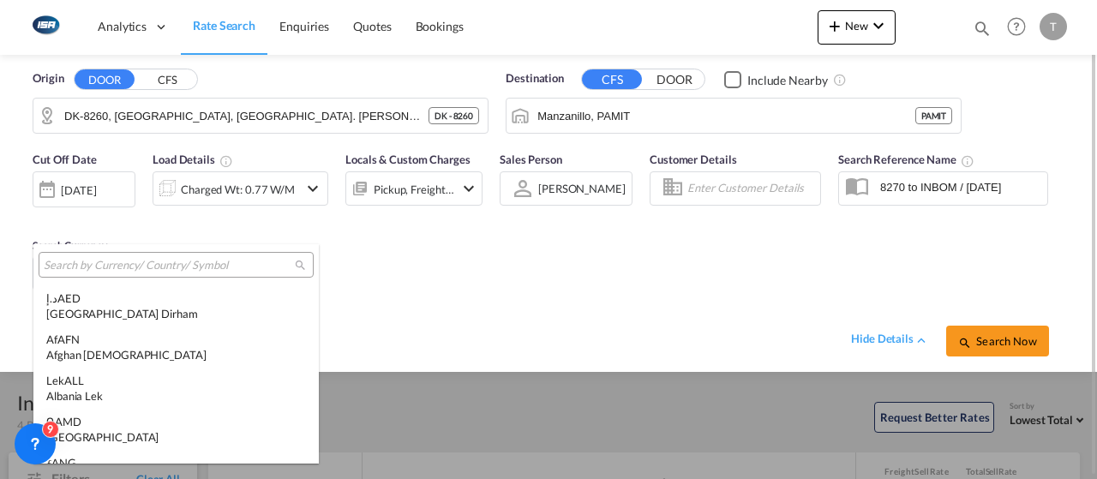
scroll to position [1720, 0]
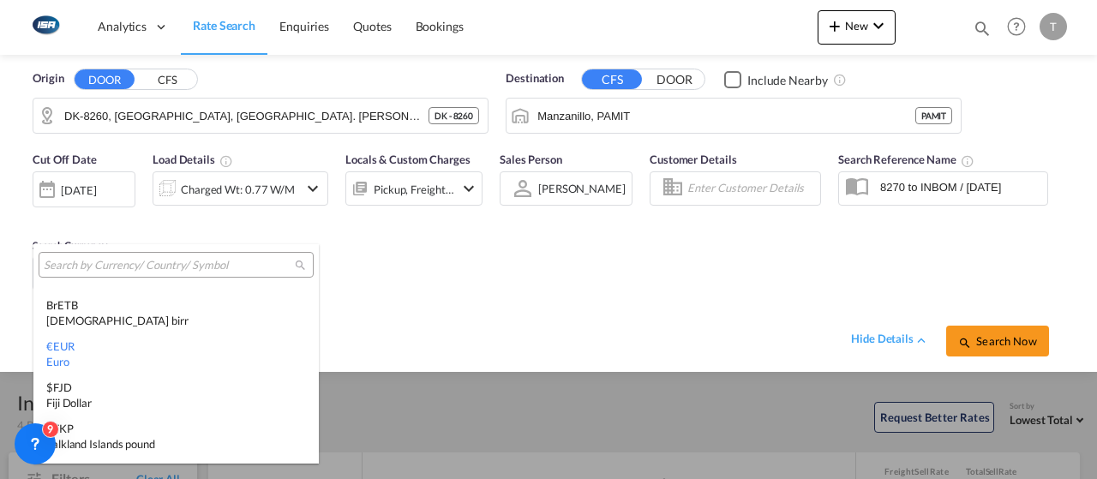
click at [115, 269] on input "search" at bounding box center [169, 265] width 251 height 15
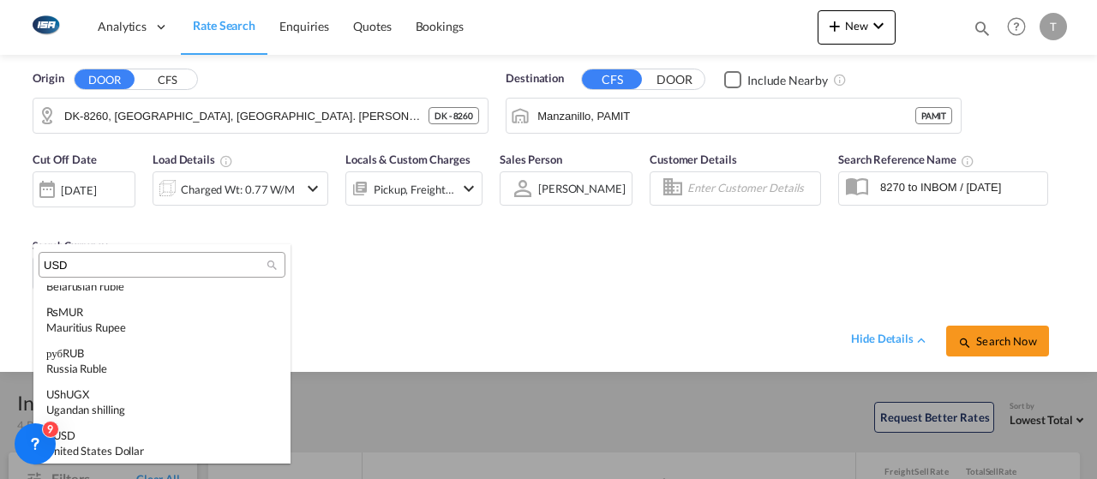
scroll to position [0, 0]
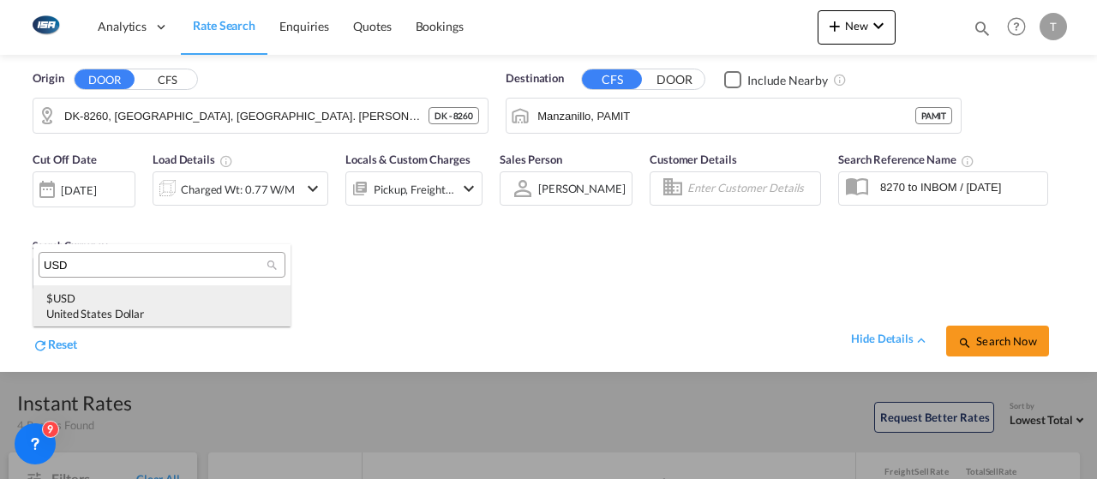
type input "USD"
click at [119, 295] on div "$ USD United States Dollar" at bounding box center [161, 305] width 231 height 31
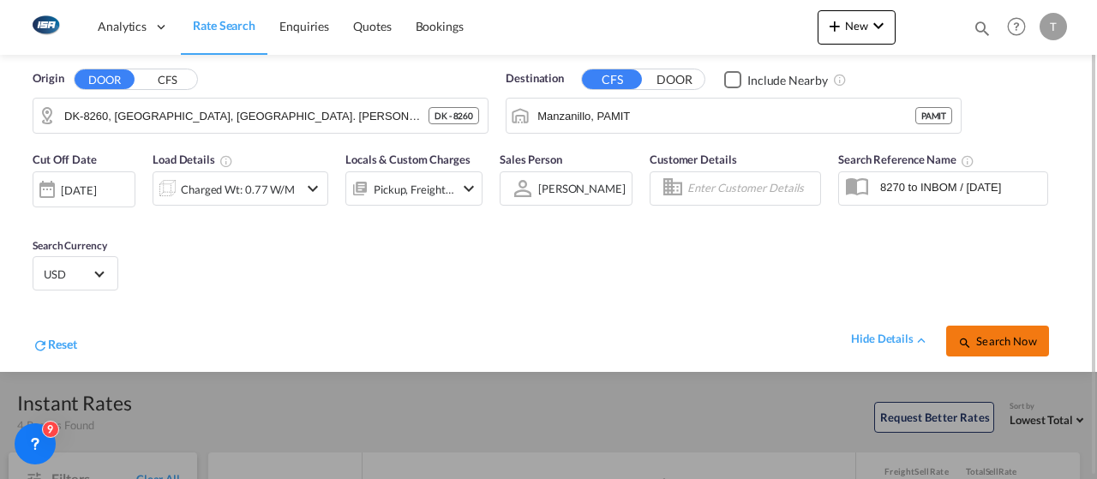
click at [1018, 336] on span "Search Now" at bounding box center [997, 341] width 78 height 14
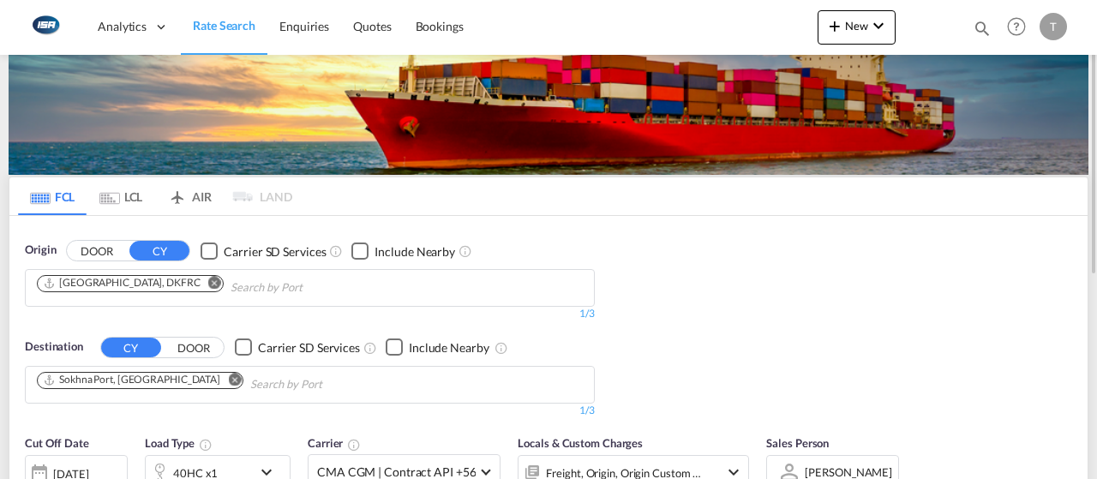
scroll to position [39, 0]
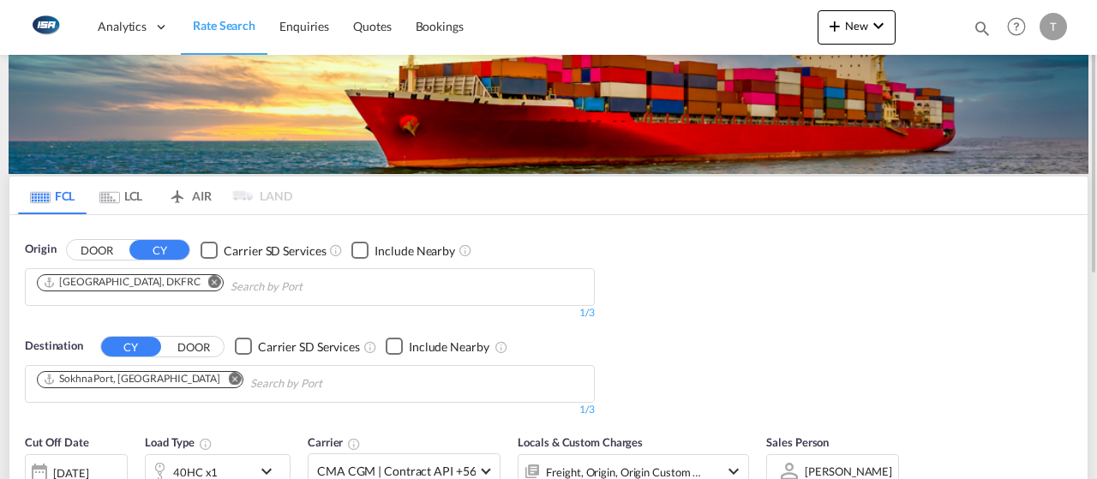
click at [228, 378] on md-icon "Remove" at bounding box center [234, 378] width 13 height 13
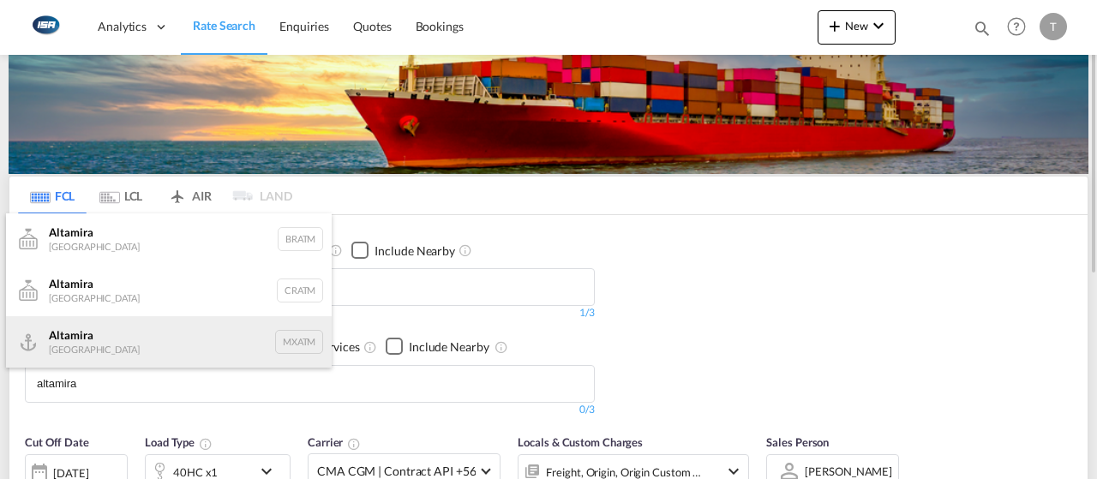
type input "altamira"
click at [161, 330] on div "Altamira Mexico MXATM" at bounding box center [169, 341] width 326 height 51
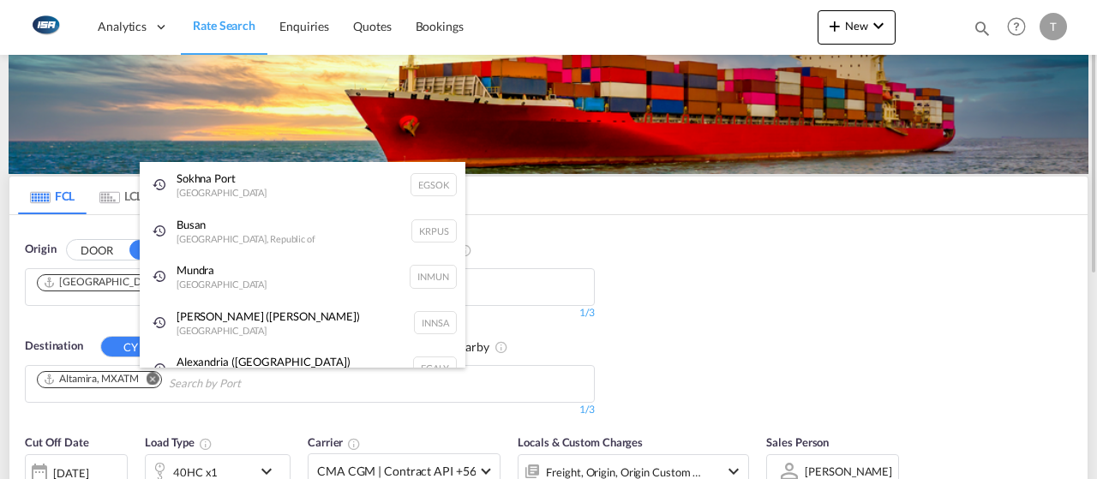
drag, startPoint x: 887, startPoint y: 287, endPoint x: 870, endPoint y: 249, distance: 41.1
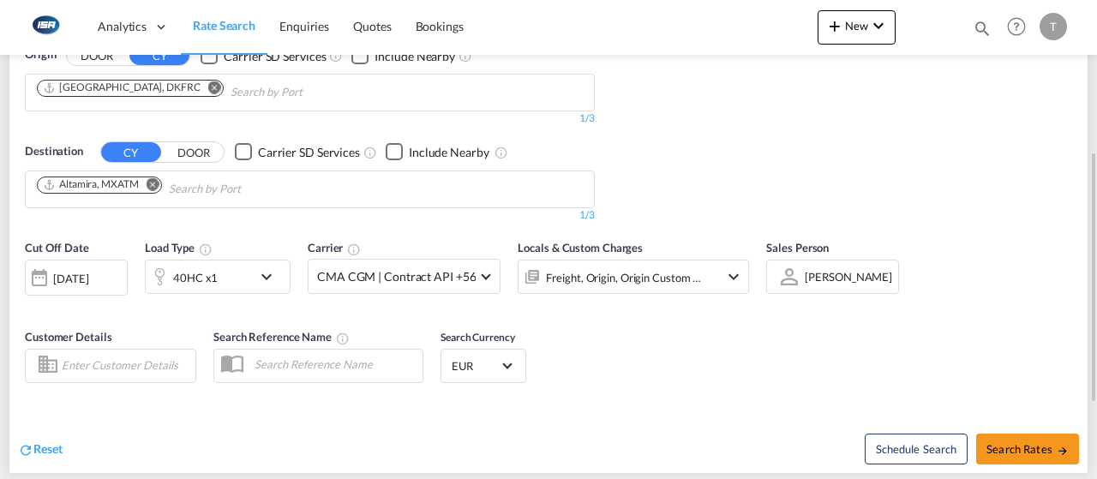
scroll to position [253, 0]
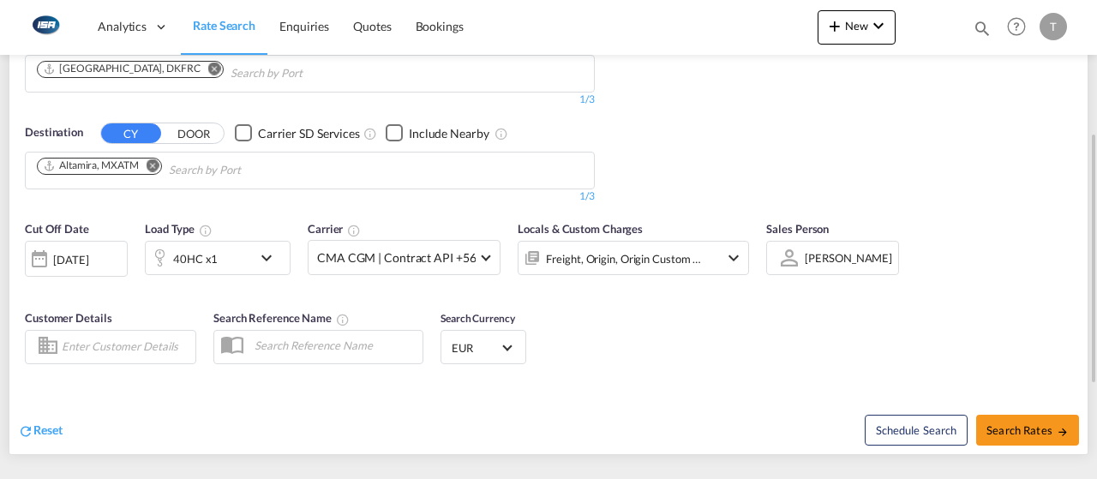
click at [486, 356] on md-select-value "EUR" at bounding box center [483, 347] width 67 height 24
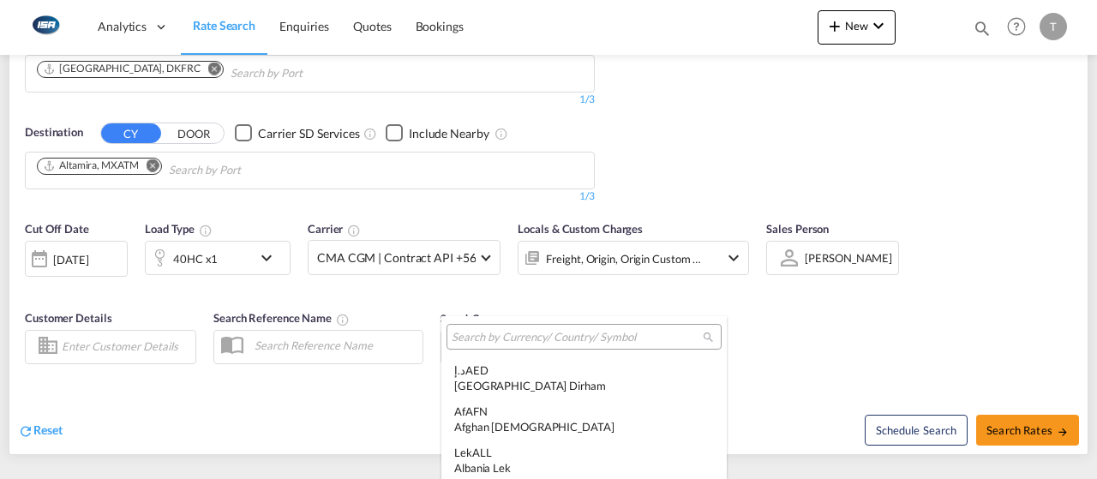
scroll to position [1720, 0]
click at [554, 347] on div at bounding box center [583, 337] width 275 height 26
click at [568, 337] on input "search" at bounding box center [576, 337] width 251 height 15
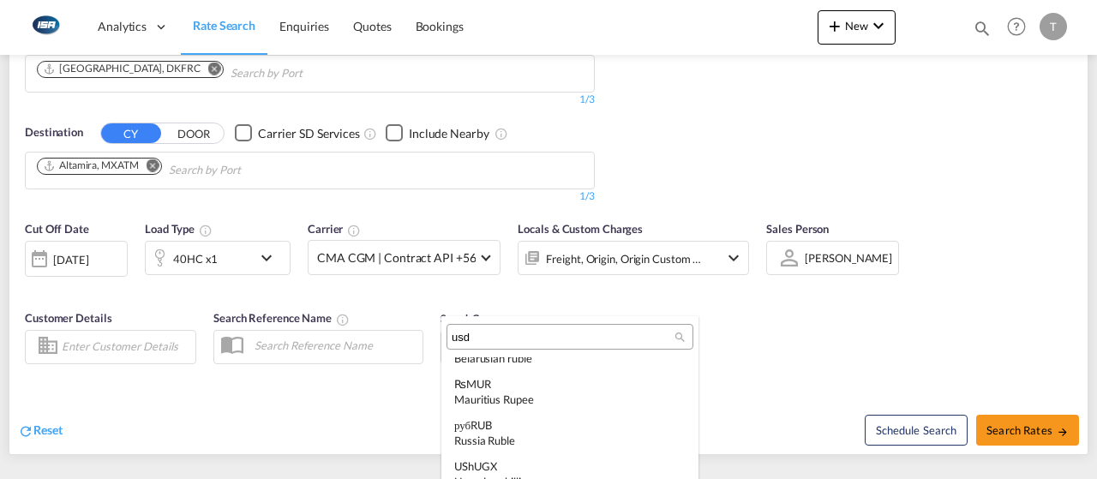
scroll to position [0, 0]
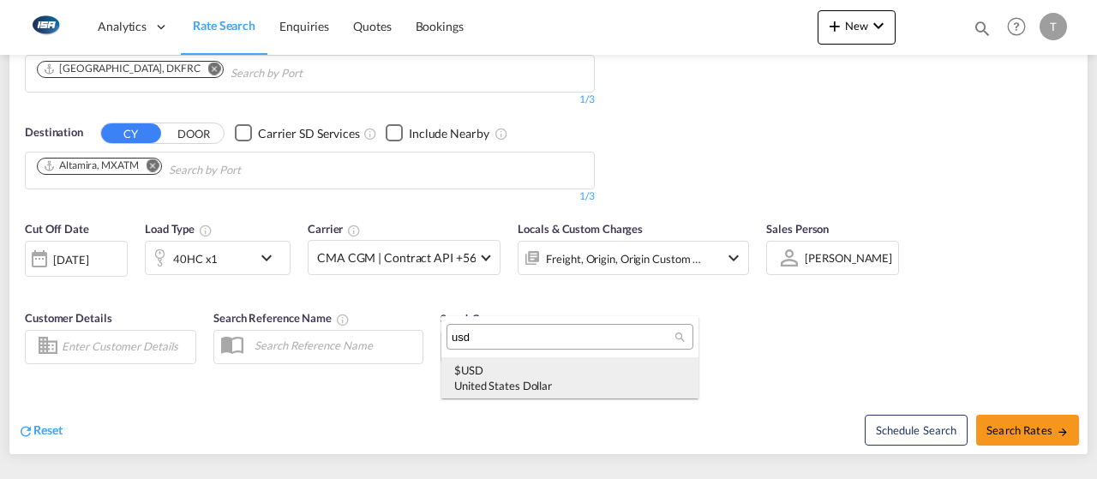
type input "usd"
click at [534, 371] on div "$ USD United States Dollar" at bounding box center [569, 377] width 231 height 31
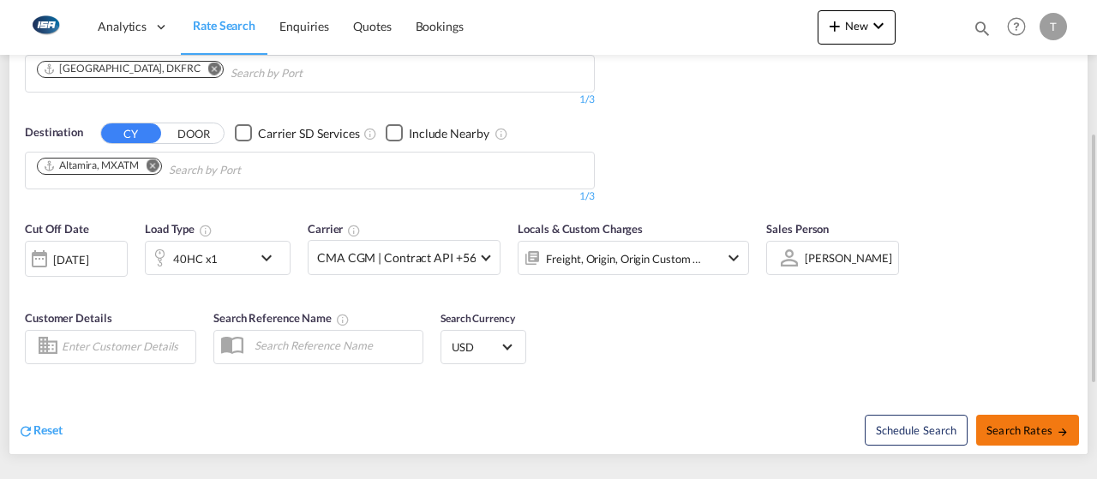
click at [1050, 433] on span "Search Rates" at bounding box center [1027, 430] width 82 height 14
type input "DKFRC to MXATM / 14 Oct 2025"
